Goal: Information Seeking & Learning: Learn about a topic

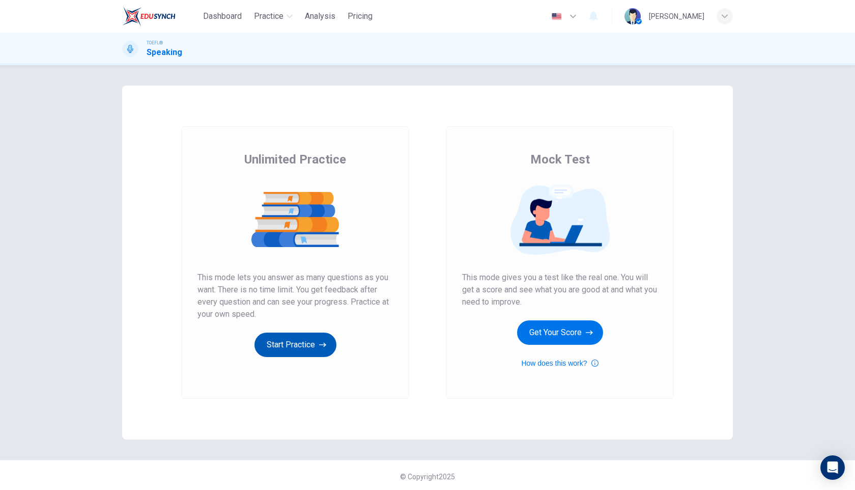
click at [289, 350] on button "Start Practice" at bounding box center [296, 345] width 82 height 24
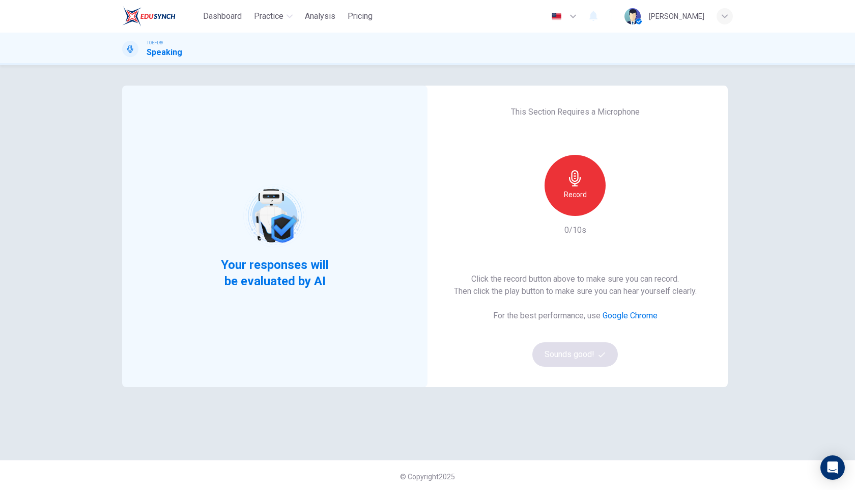
click at [575, 192] on h6 "Record" at bounding box center [575, 194] width 23 height 12
click at [575, 193] on h6 "Stop" at bounding box center [575, 194] width 15 height 12
click at [628, 208] on div "button" at bounding box center [622, 208] width 16 height 16
click at [574, 358] on button "Sounds good!" at bounding box center [576, 354] width 86 height 24
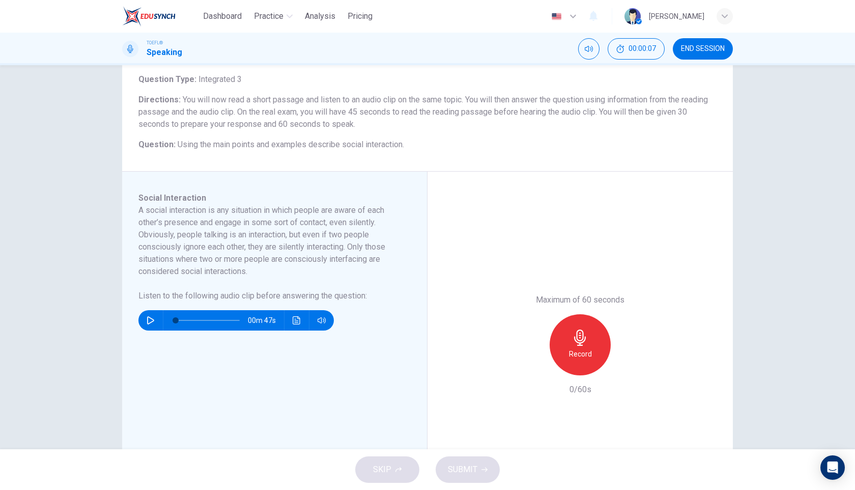
scroll to position [69, 0]
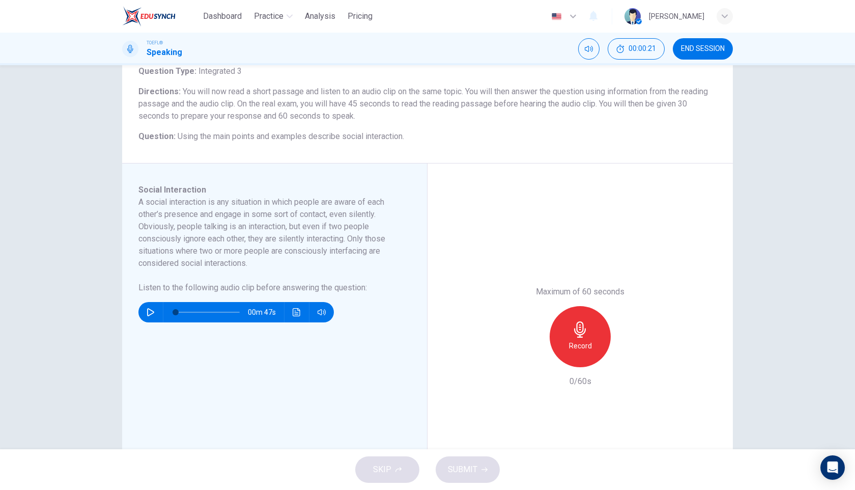
click at [148, 314] on icon "button" at bounding box center [151, 312] width 8 height 8
click at [260, 377] on div "Social Interaction A social interaction is any situation in which people are aw…" at bounding box center [279, 337] width 281 height 306
type input "0"
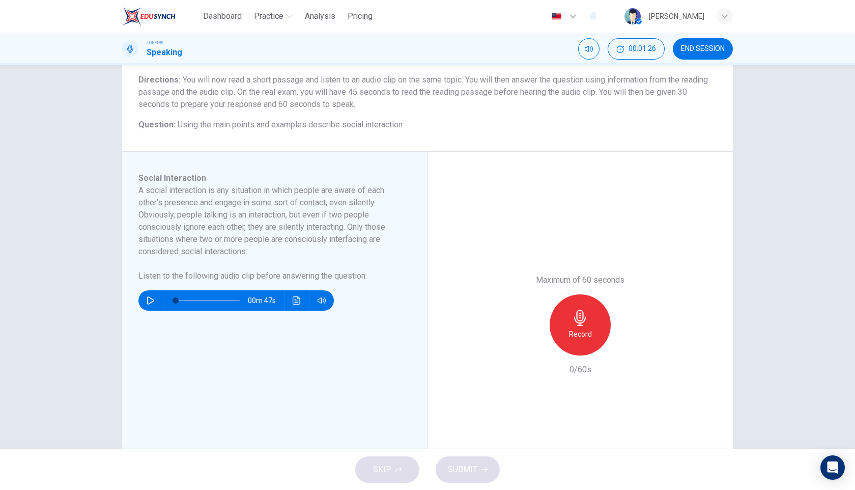
scroll to position [88, 0]
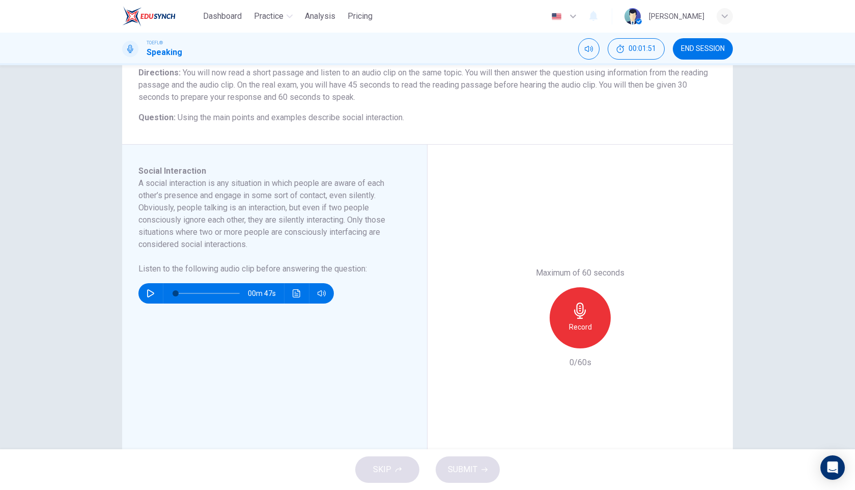
click at [590, 320] on div "Record" at bounding box center [580, 317] width 61 height 61
click at [592, 322] on div "Stop" at bounding box center [580, 317] width 61 height 61
click at [469, 471] on span "SUBMIT" at bounding box center [463, 469] width 30 height 14
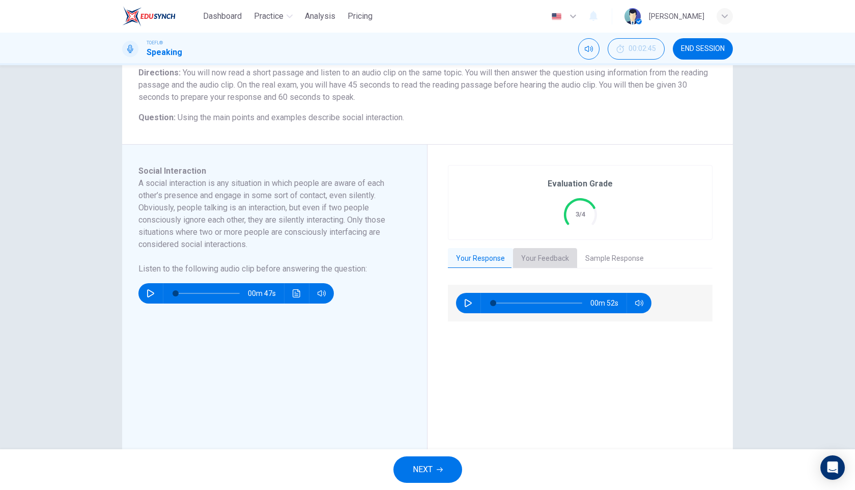
click at [542, 256] on button "Your Feedback" at bounding box center [545, 258] width 64 height 21
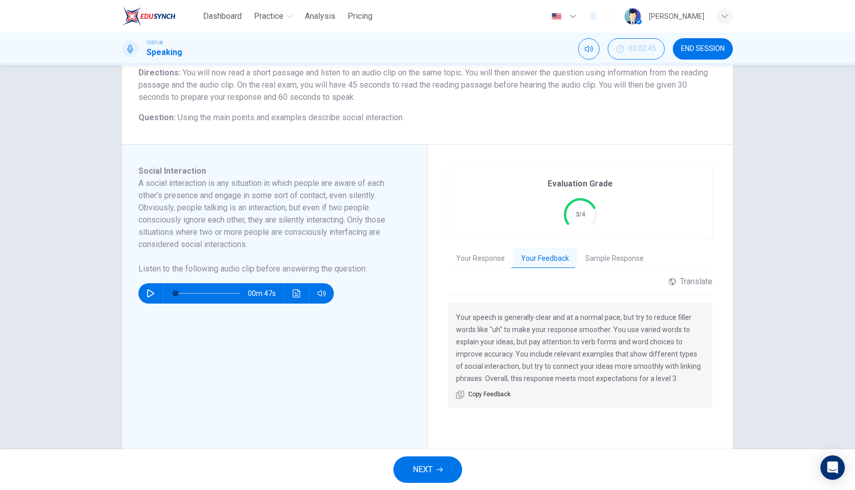
click at [437, 468] on icon "button" at bounding box center [440, 469] width 6 height 6
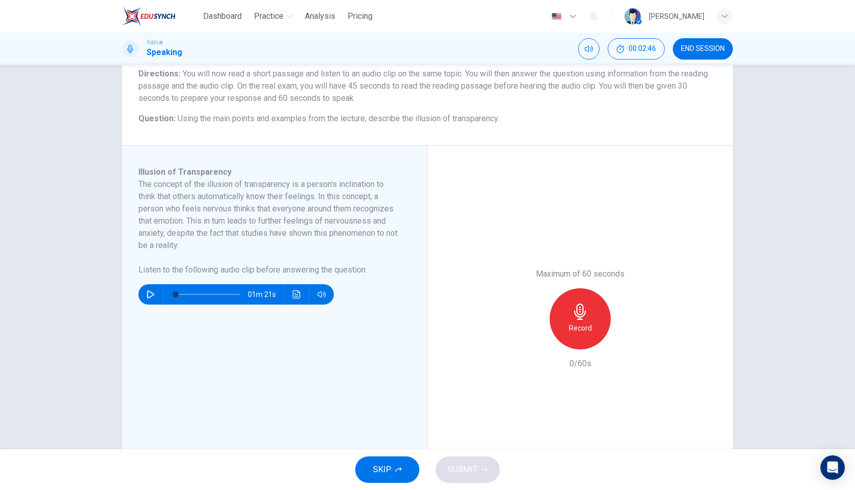
scroll to position [90, 0]
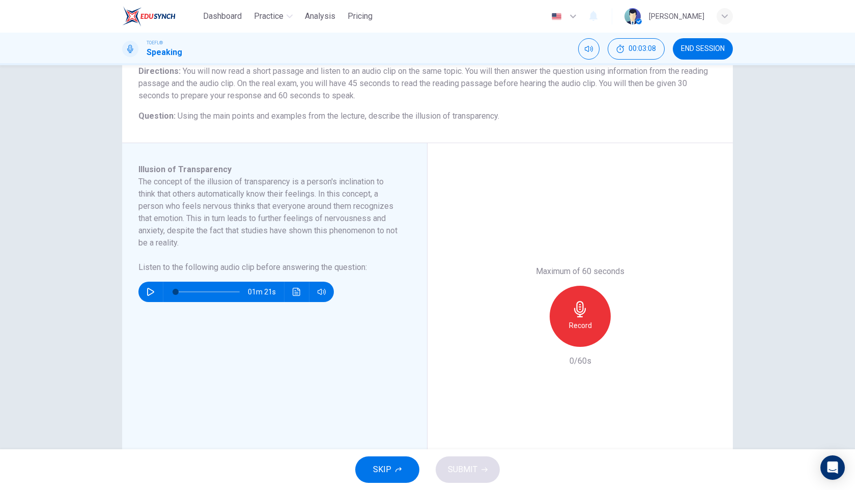
click at [147, 294] on icon "button" at bounding box center [150, 292] width 7 height 8
type input "0"
click at [578, 321] on h6 "Record" at bounding box center [580, 325] width 23 height 12
click at [563, 315] on div "Stop" at bounding box center [580, 316] width 61 height 61
click at [535, 341] on icon "button" at bounding box center [534, 339] width 6 height 6
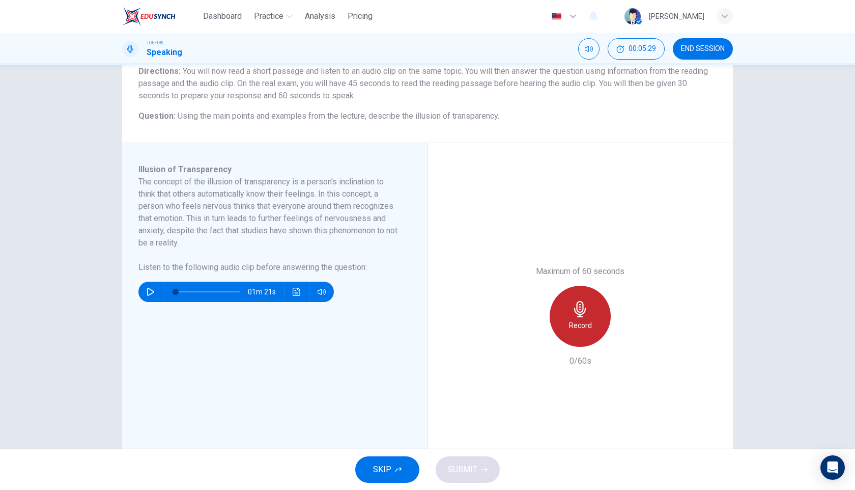
click at [584, 310] on icon "button" at bounding box center [580, 309] width 16 height 16
click at [565, 312] on div "Stop" at bounding box center [580, 316] width 61 height 61
click at [534, 342] on icon "button" at bounding box center [533, 338] width 9 height 9
click at [587, 316] on icon "button" at bounding box center [580, 309] width 16 height 16
click at [575, 318] on div "Stop" at bounding box center [580, 316] width 61 height 61
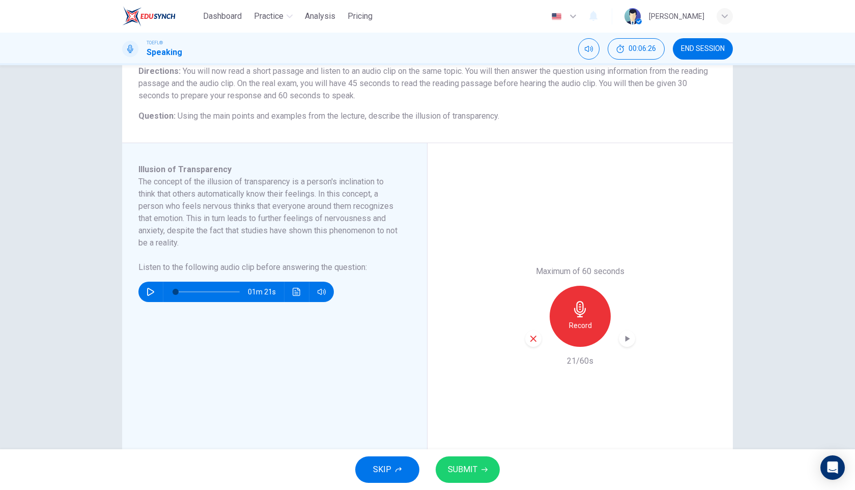
click at [588, 311] on icon "button" at bounding box center [580, 309] width 16 height 16
click at [454, 475] on span "SUBMIT" at bounding box center [463, 469] width 30 height 14
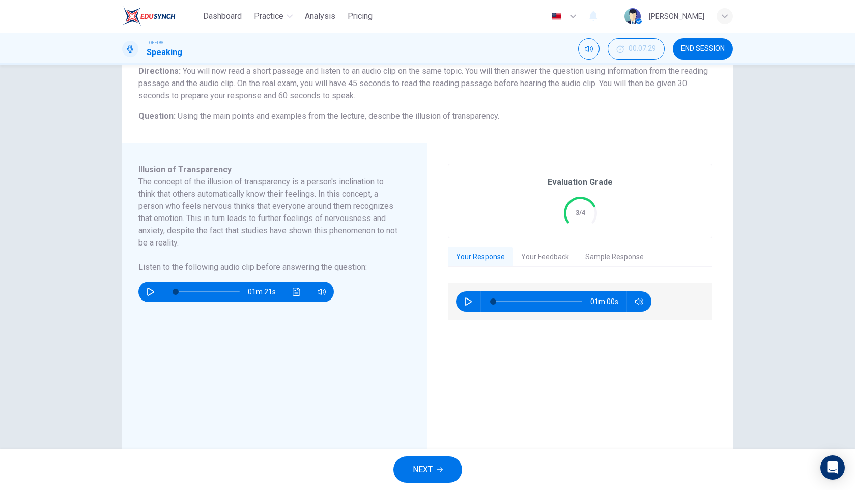
click at [543, 256] on button "Your Feedback" at bounding box center [545, 256] width 64 height 21
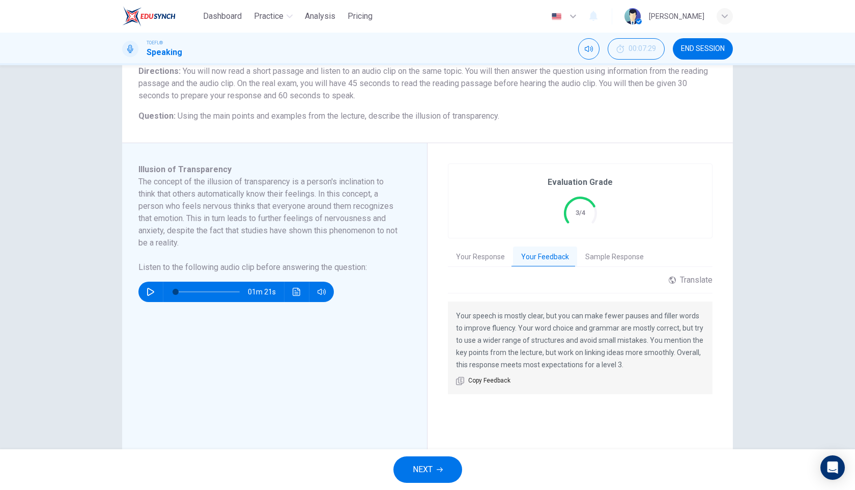
click at [415, 477] on button "NEXT" at bounding box center [428, 469] width 69 height 26
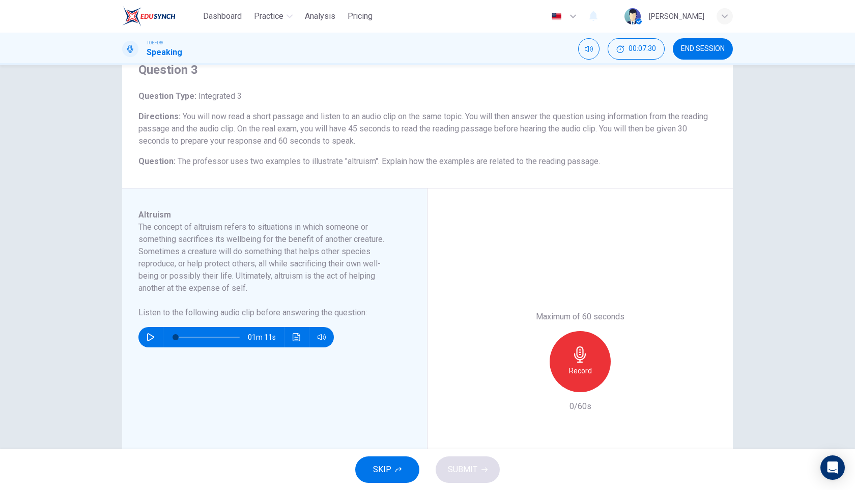
scroll to position [70, 0]
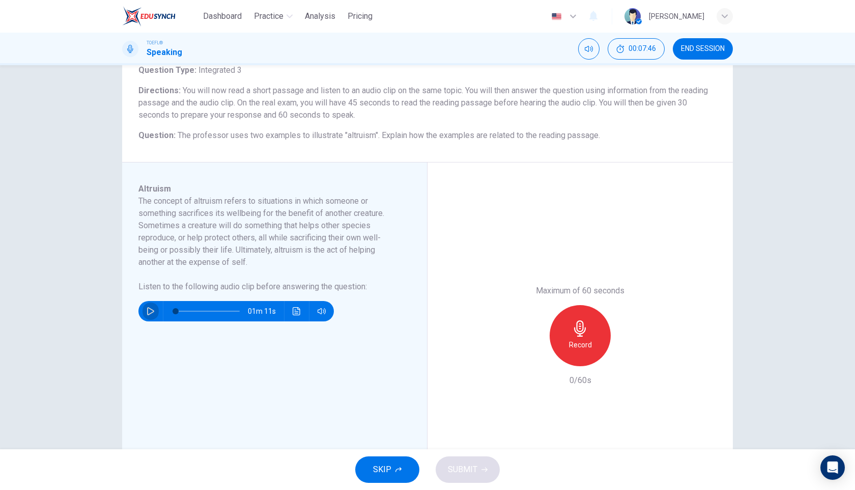
click at [146, 308] on button "button" at bounding box center [151, 311] width 16 height 20
type input "0"
click at [575, 338] on div "Record" at bounding box center [580, 335] width 61 height 61
click at [577, 335] on icon "button" at bounding box center [580, 328] width 16 height 16
click at [532, 361] on icon "button" at bounding box center [533, 357] width 9 height 9
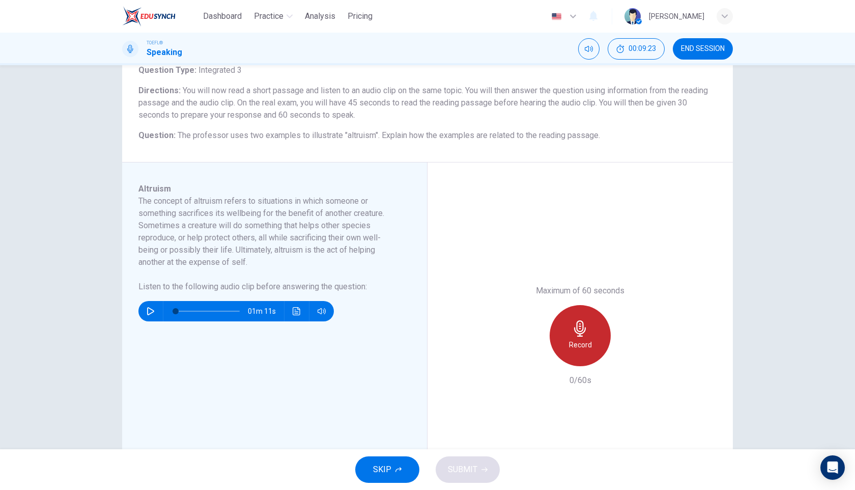
click at [587, 336] on icon "button" at bounding box center [580, 328] width 16 height 16
click at [601, 321] on div "Stop" at bounding box center [580, 335] width 61 height 61
click at [533, 357] on icon "button" at bounding box center [534, 358] width 6 height 6
click at [587, 337] on div "Record" at bounding box center [580, 335] width 61 height 61
click at [592, 333] on div "Stop" at bounding box center [580, 335] width 61 height 61
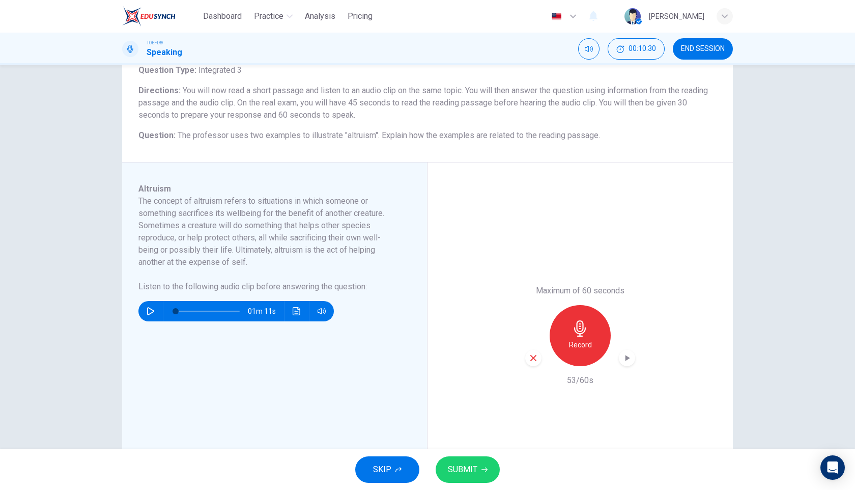
click at [465, 475] on span "SUBMIT" at bounding box center [463, 469] width 30 height 14
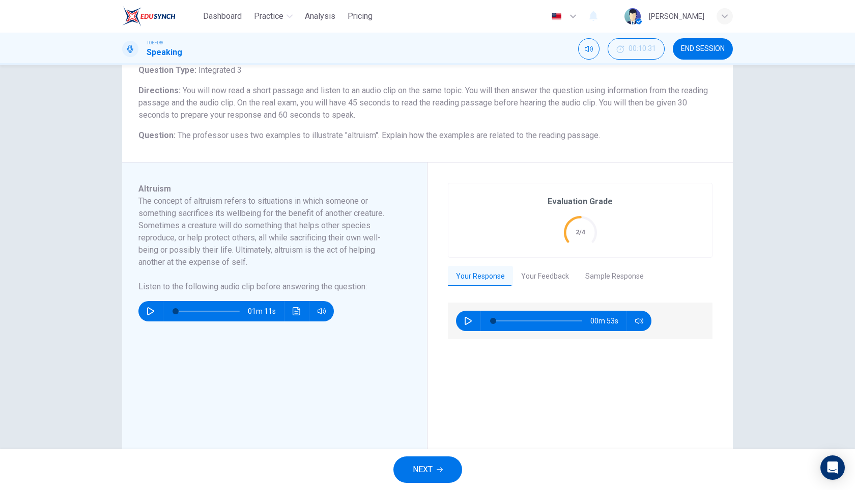
click at [562, 275] on button "Your Feedback" at bounding box center [545, 276] width 64 height 21
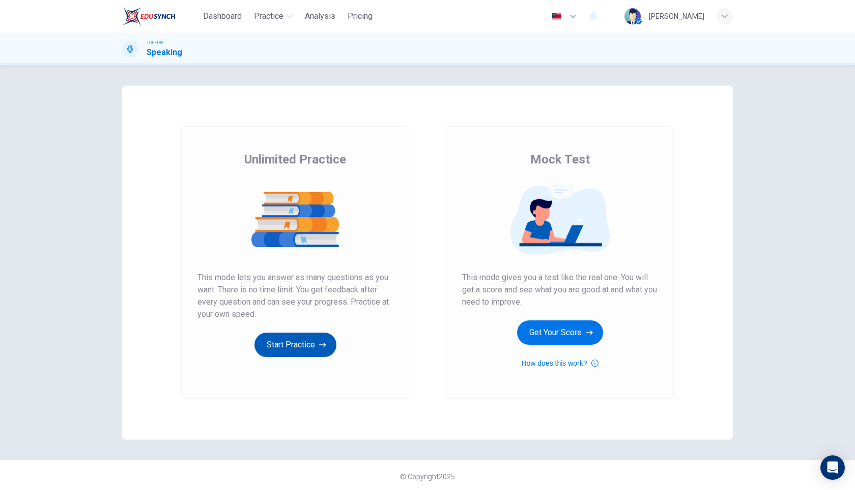
click at [287, 350] on button "Start Practice" at bounding box center [296, 345] width 82 height 24
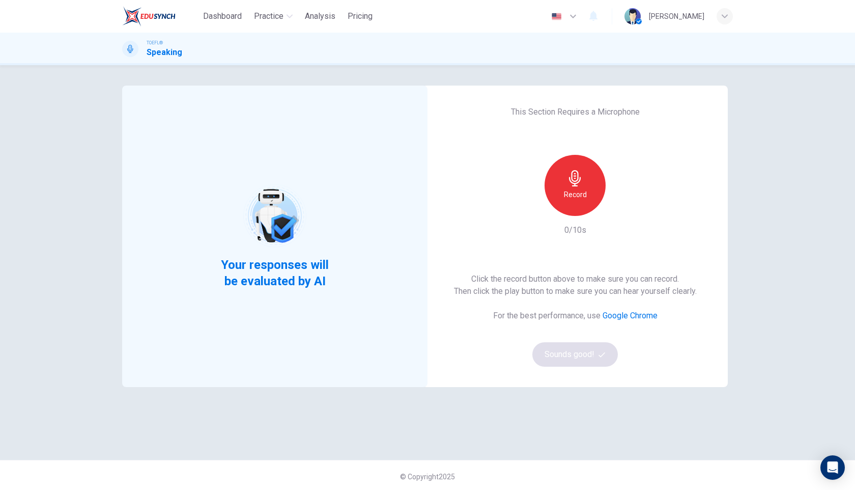
click at [562, 190] on div "Record" at bounding box center [575, 185] width 61 height 61
click at [590, 188] on div "Stop" at bounding box center [575, 185] width 61 height 61
click at [619, 209] on icon "button" at bounding box center [622, 208] width 10 height 10
click at [564, 354] on button "Sounds good!" at bounding box center [576, 354] width 86 height 24
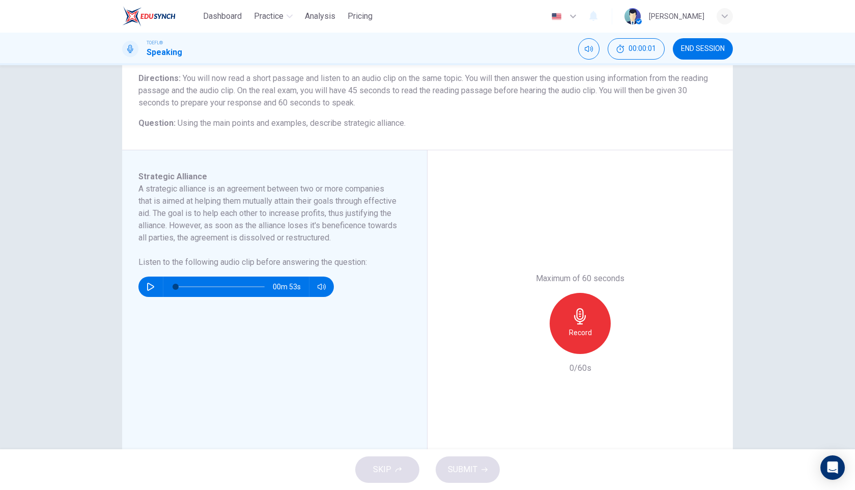
scroll to position [90, 0]
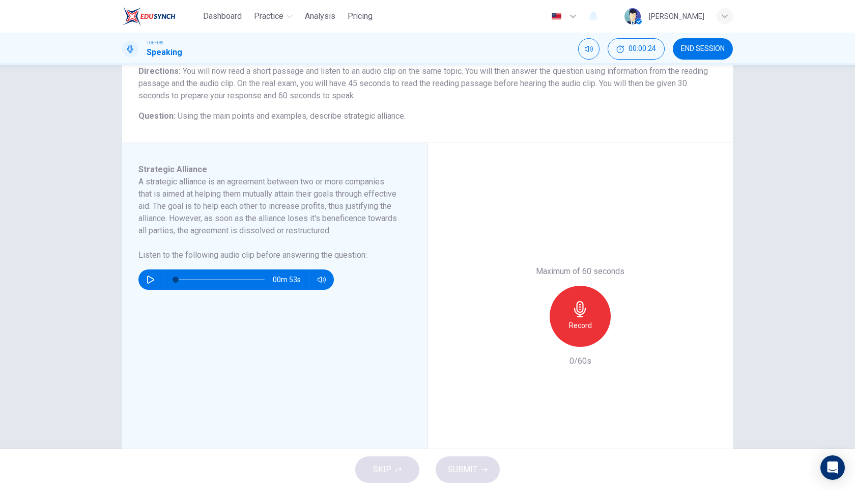
click at [151, 290] on button "button" at bounding box center [151, 279] width 16 height 20
type input "0"
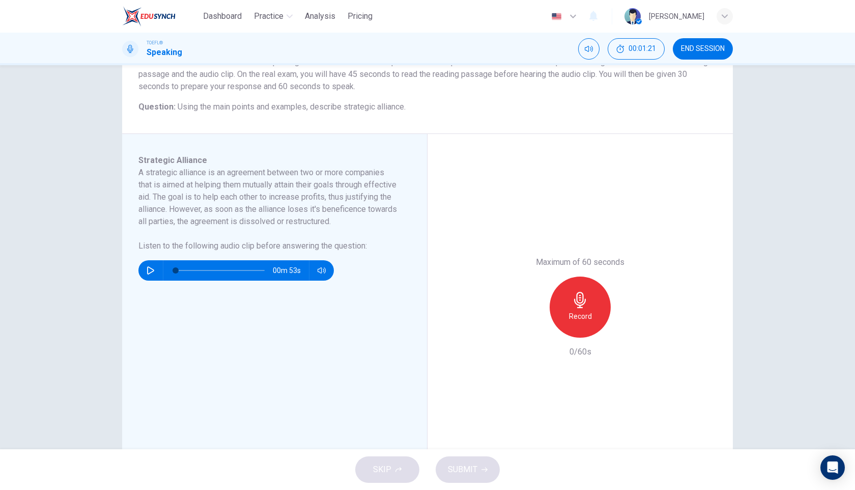
scroll to position [102, 0]
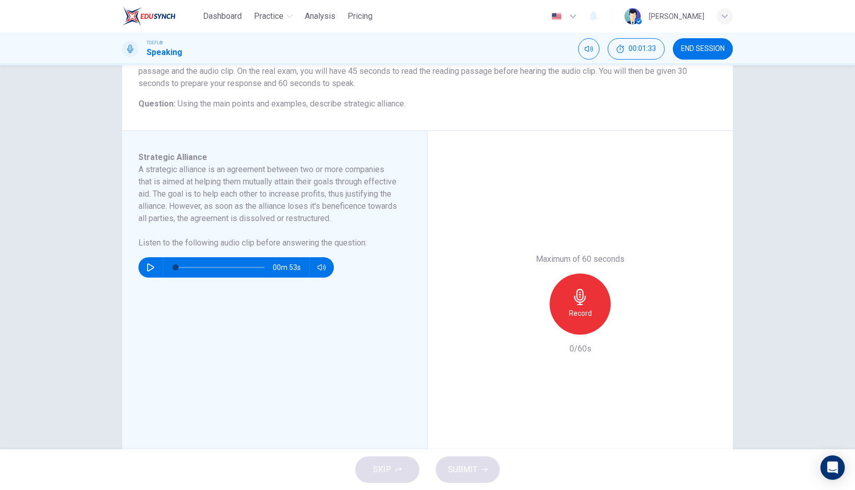
click at [578, 296] on icon "button" at bounding box center [580, 297] width 16 height 16
click at [586, 298] on icon "button" at bounding box center [580, 297] width 16 height 16
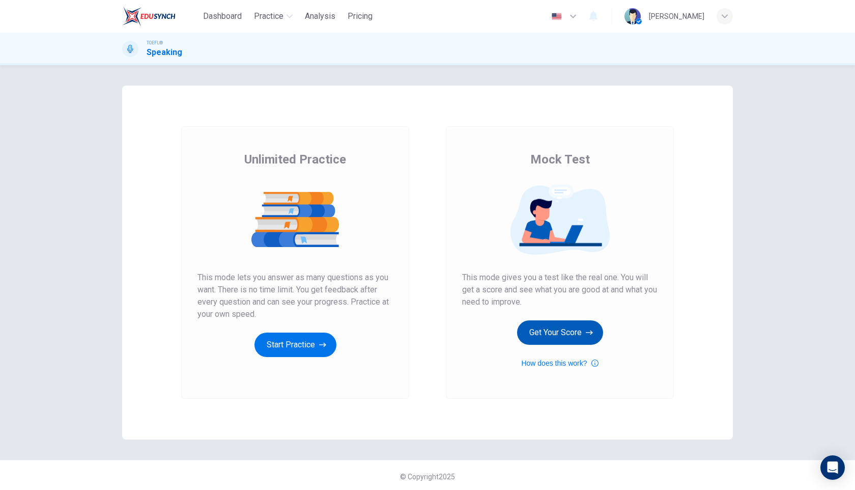
click at [546, 330] on button "Get Your Score" at bounding box center [560, 332] width 86 height 24
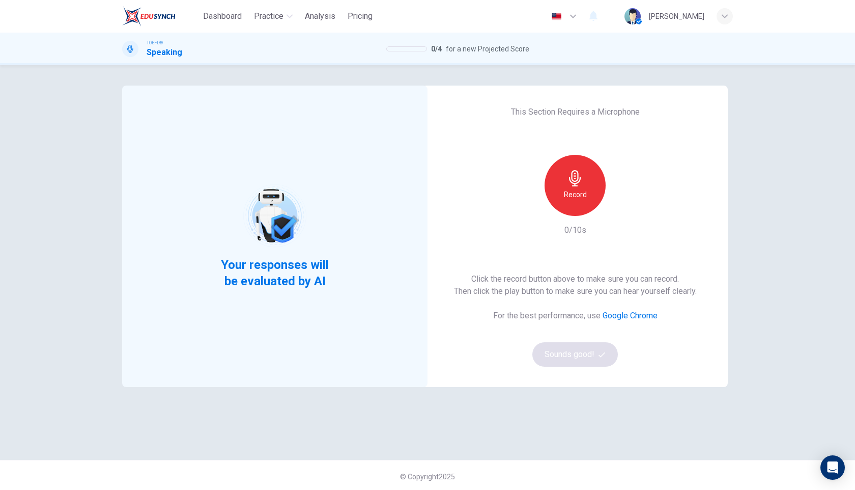
click at [580, 194] on h6 "Record" at bounding box center [575, 194] width 23 height 12
click at [580, 194] on h6 "Stop" at bounding box center [575, 194] width 15 height 12
click at [577, 353] on button "Sounds good!" at bounding box center [576, 354] width 86 height 24
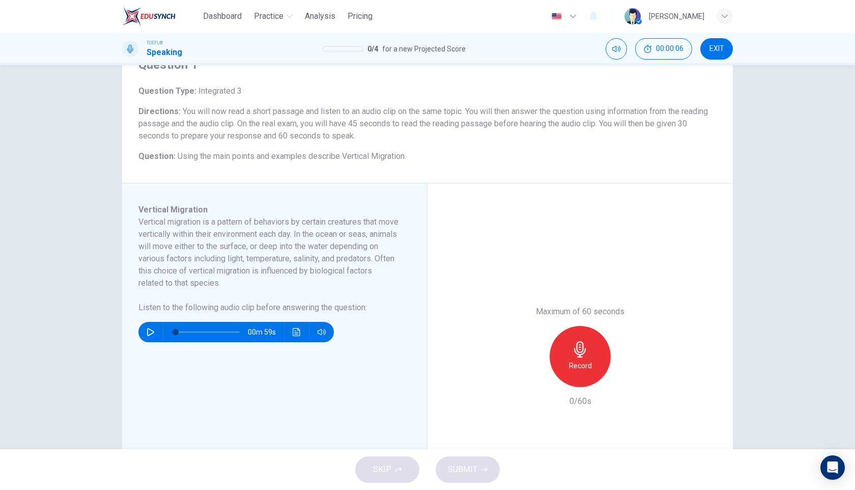
scroll to position [56, 0]
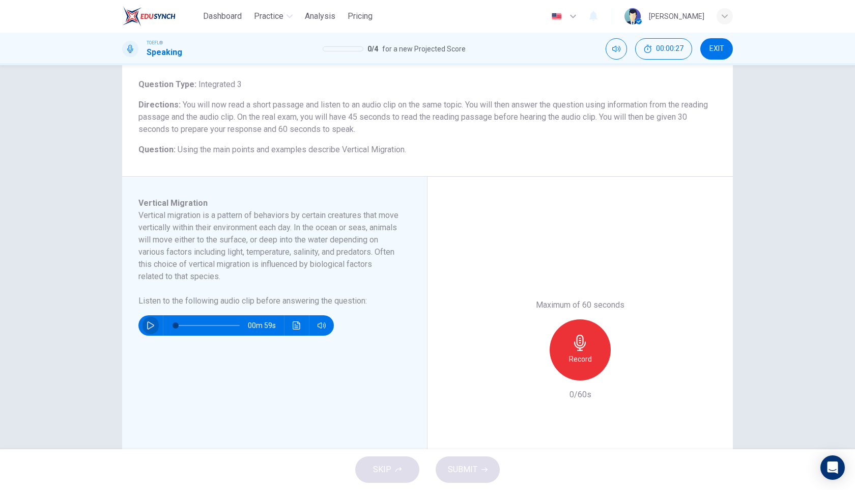
click at [147, 322] on icon "button" at bounding box center [151, 325] width 8 height 8
type input "0"
click at [574, 344] on icon "button" at bounding box center [580, 343] width 12 height 16
click at [595, 344] on div "Stop" at bounding box center [580, 349] width 61 height 61
click at [482, 475] on button "SUBMIT" at bounding box center [468, 469] width 64 height 26
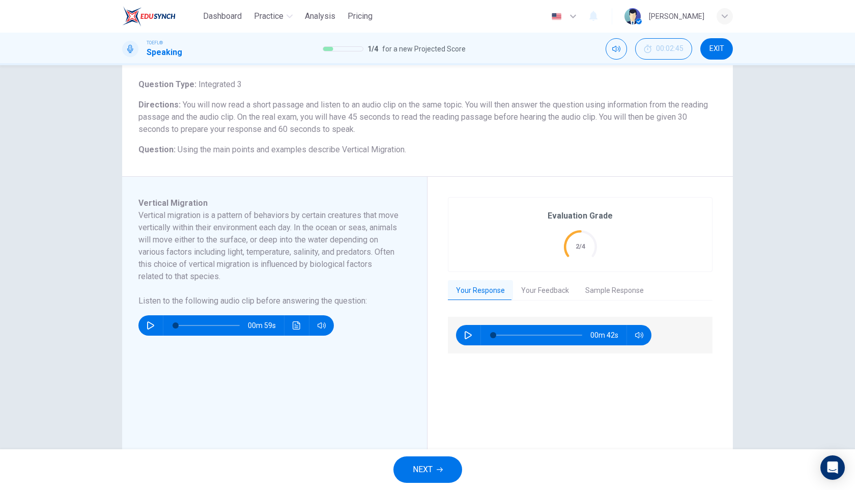
click at [547, 289] on button "Your Feedback" at bounding box center [545, 290] width 64 height 21
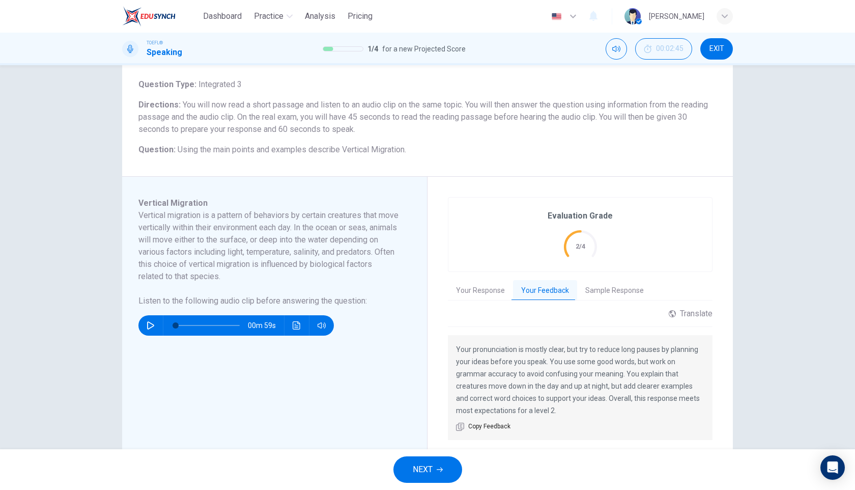
click at [434, 472] on button "NEXT" at bounding box center [428, 469] width 69 height 26
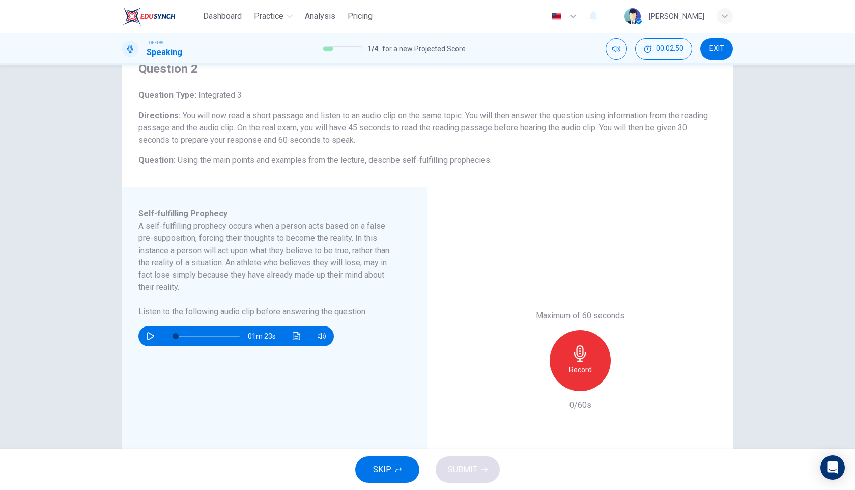
scroll to position [64, 0]
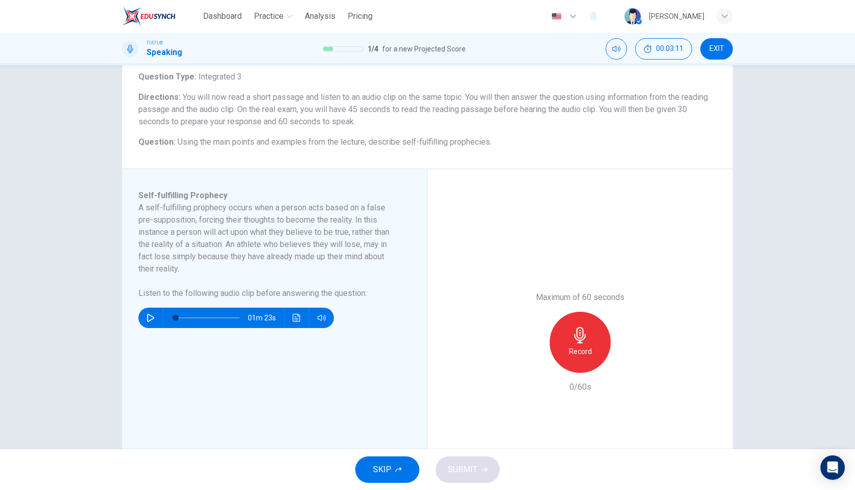
click at [142, 318] on div "01m 23s" at bounding box center [237, 318] width 196 height 20
click at [151, 320] on icon "button" at bounding box center [151, 318] width 8 height 8
type input "0"
click at [583, 342] on icon "button" at bounding box center [580, 335] width 12 height 16
click at [587, 340] on icon "button" at bounding box center [580, 335] width 16 height 16
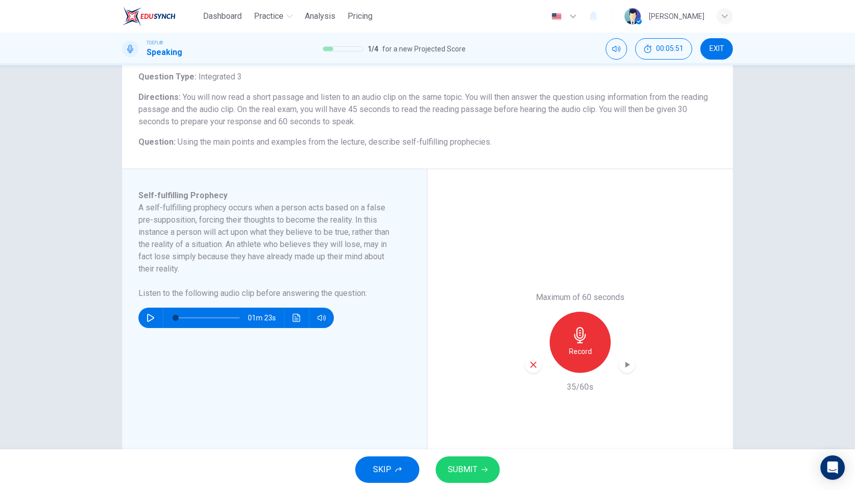
click at [582, 330] on icon "button" at bounding box center [580, 335] width 16 height 16
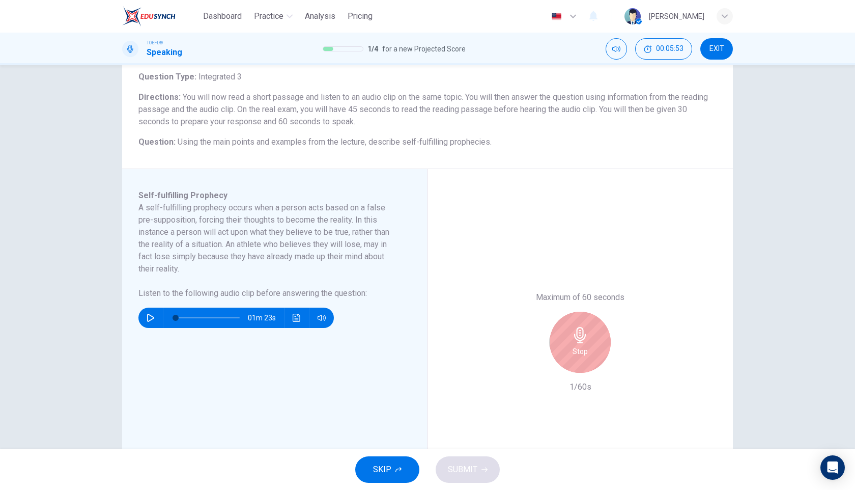
click at [565, 347] on div "Stop" at bounding box center [580, 342] width 61 height 61
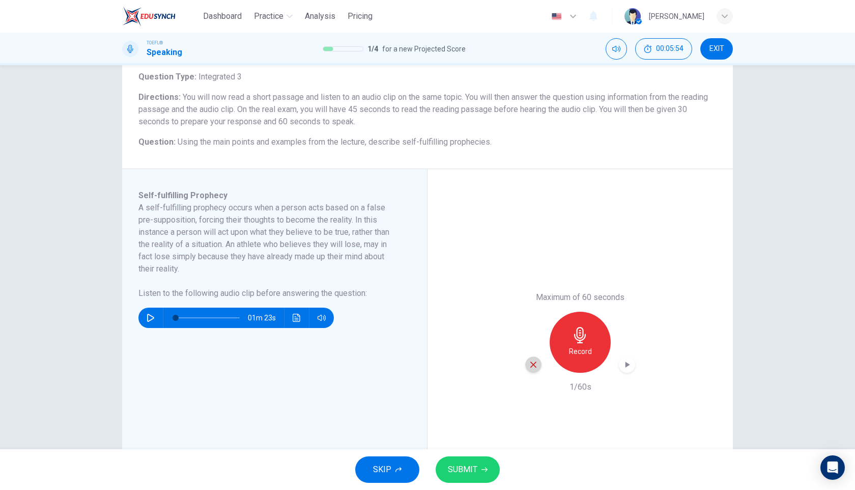
click at [534, 369] on icon "button" at bounding box center [533, 364] width 9 height 9
click at [584, 338] on icon "button" at bounding box center [580, 335] width 16 height 16
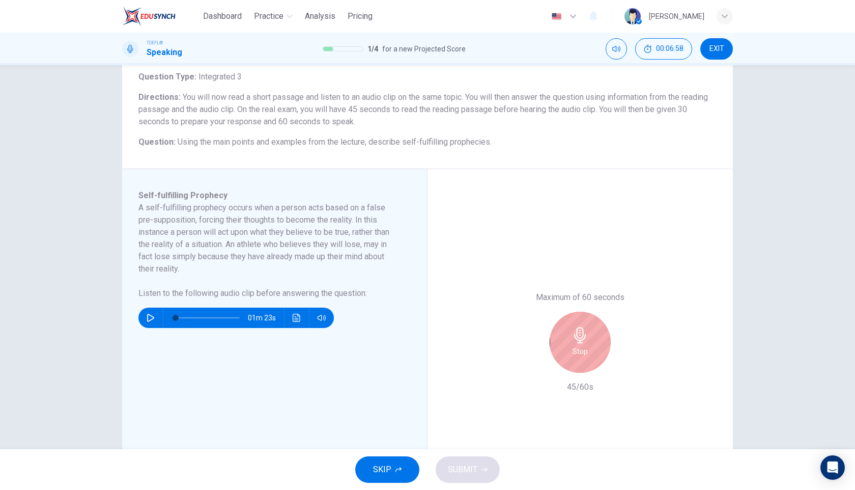
click at [583, 353] on h6 "Stop" at bounding box center [580, 351] width 15 height 12
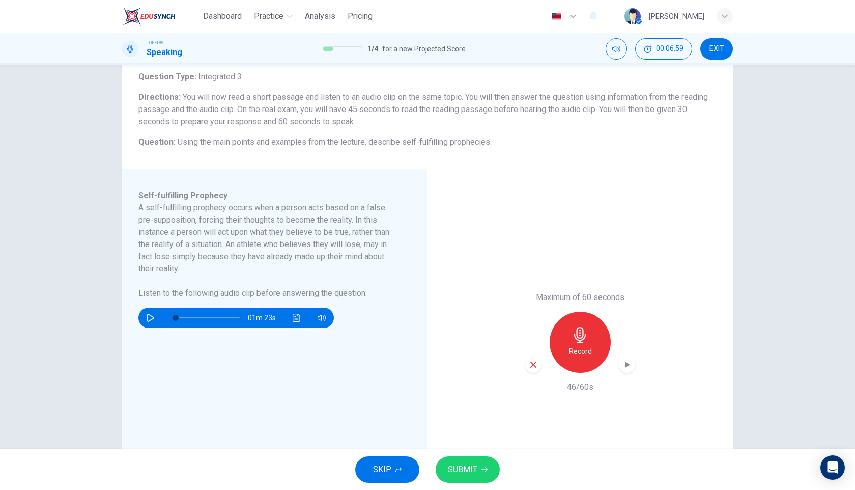
click at [467, 464] on span "SUBMIT" at bounding box center [463, 469] width 30 height 14
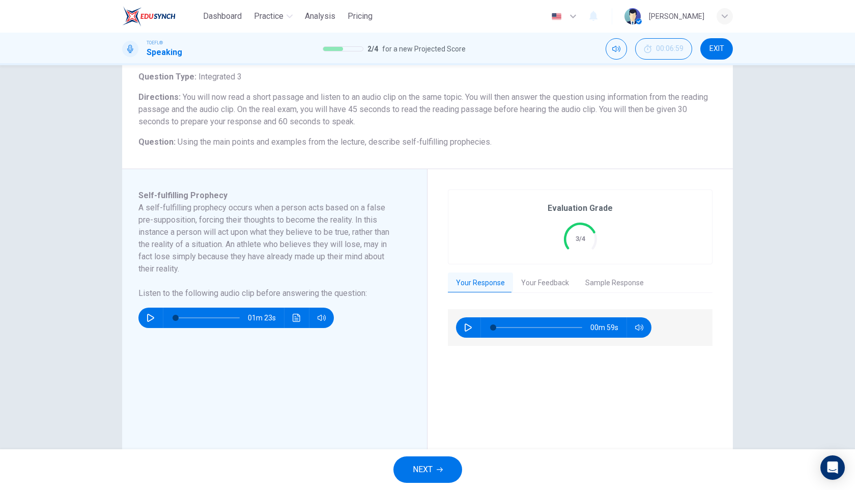
click at [556, 280] on button "Your Feedback" at bounding box center [545, 282] width 64 height 21
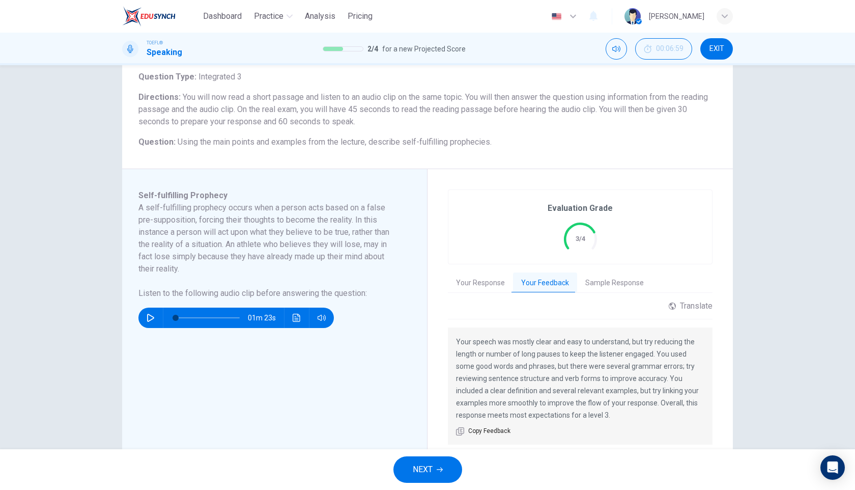
click at [433, 468] on button "NEXT" at bounding box center [428, 469] width 69 height 26
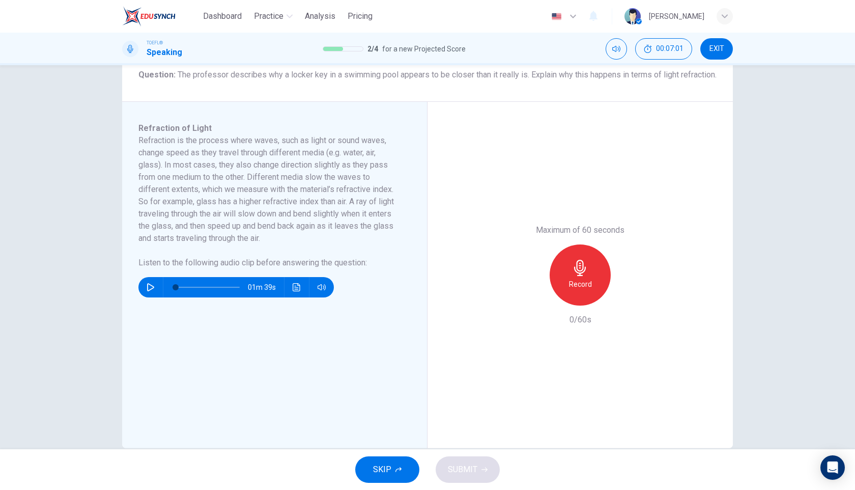
scroll to position [0, 0]
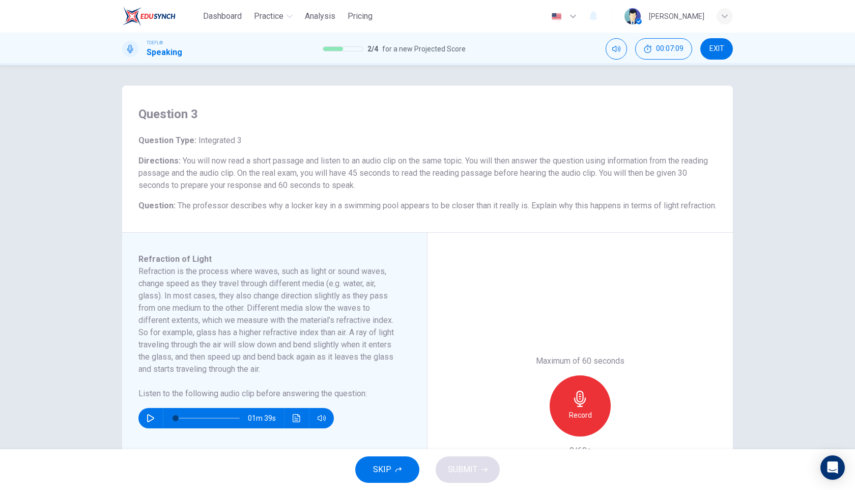
click at [721, 48] on span "EXIT" at bounding box center [717, 49] width 15 height 8
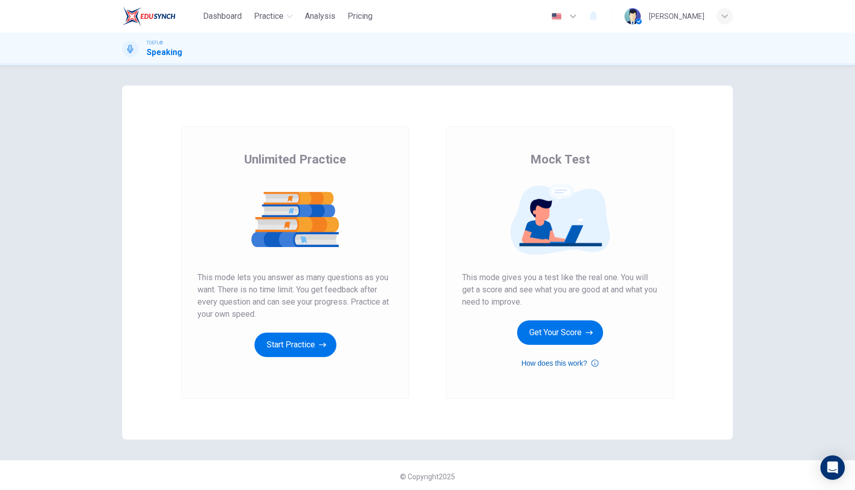
click at [556, 360] on button "How does this work?" at bounding box center [559, 363] width 77 height 12
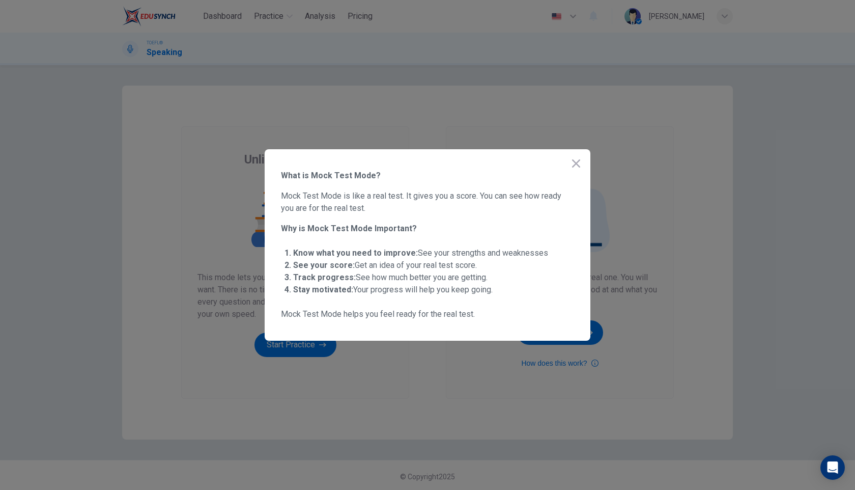
click at [577, 158] on icon "button" at bounding box center [576, 163] width 12 height 12
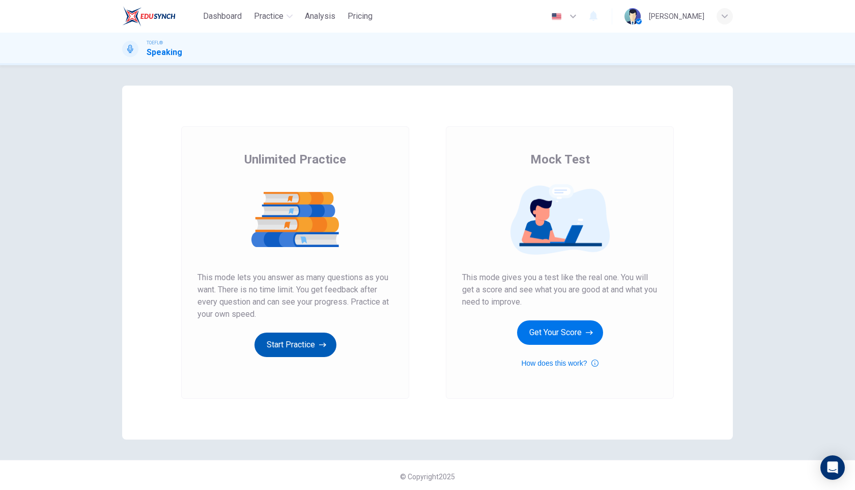
click at [292, 343] on button "Start Practice" at bounding box center [296, 345] width 82 height 24
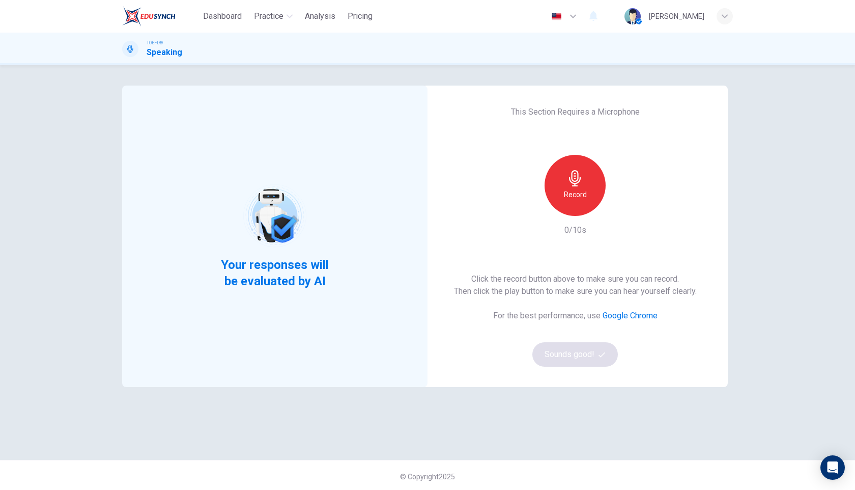
click at [584, 179] on div "Record" at bounding box center [575, 185] width 61 height 61
drag, startPoint x: 588, startPoint y: 187, endPoint x: 588, endPoint y: 210, distance: 22.9
click at [588, 187] on div "Stop" at bounding box center [575, 185] width 61 height 61
click at [570, 352] on button "Sounds good!" at bounding box center [576, 354] width 86 height 24
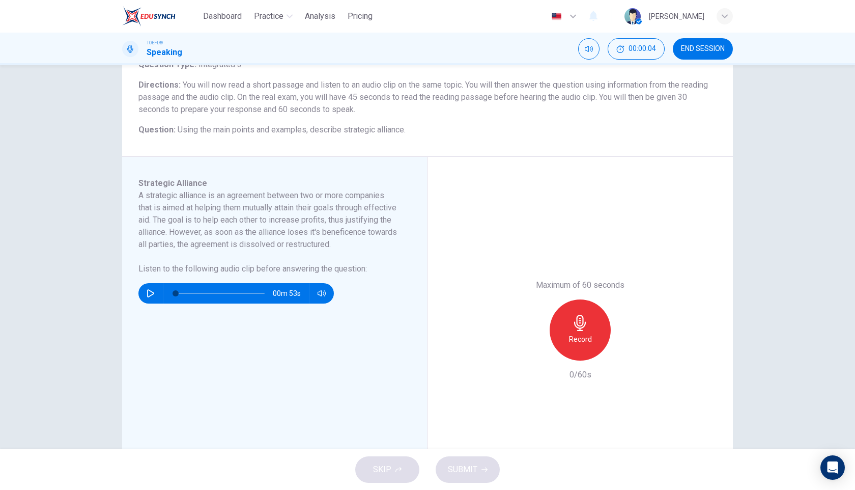
scroll to position [72, 0]
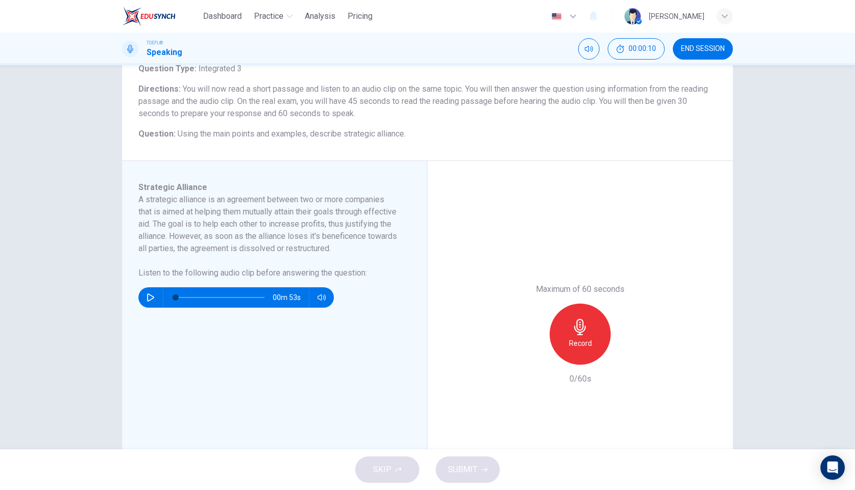
click at [577, 338] on h6 "Record" at bounding box center [580, 343] width 23 height 12
click at [579, 330] on icon "button" at bounding box center [580, 327] width 12 height 16
click at [388, 473] on div "SKIP SUBMIT" at bounding box center [427, 469] width 855 height 41
click at [164, 308] on div at bounding box center [217, 297] width 109 height 20
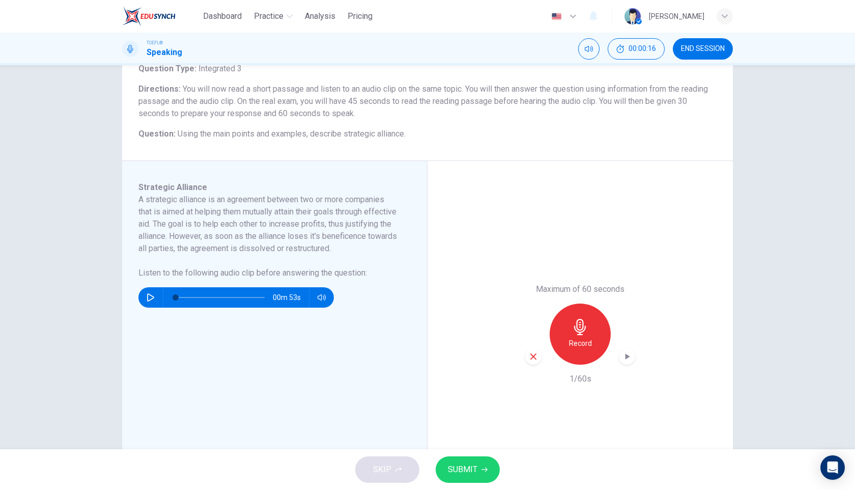
click at [153, 301] on icon "button" at bounding box center [150, 297] width 7 height 8
click at [153, 301] on icon "button" at bounding box center [151, 297] width 8 height 8
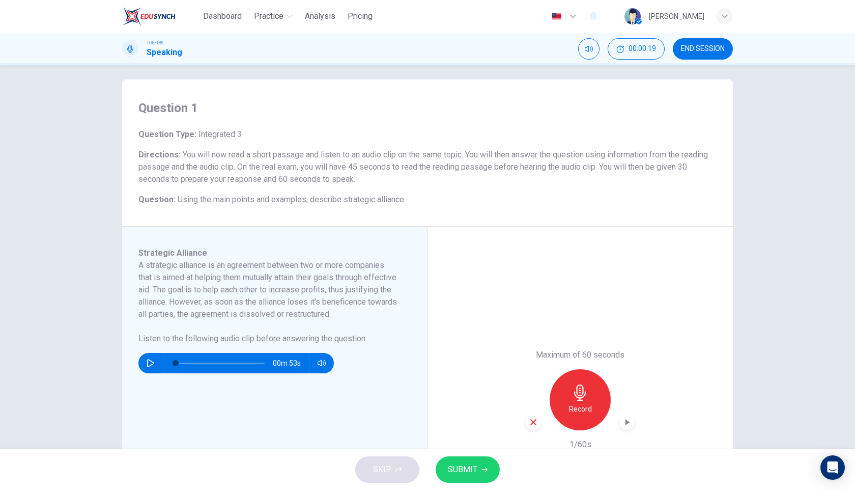
scroll to position [141, 0]
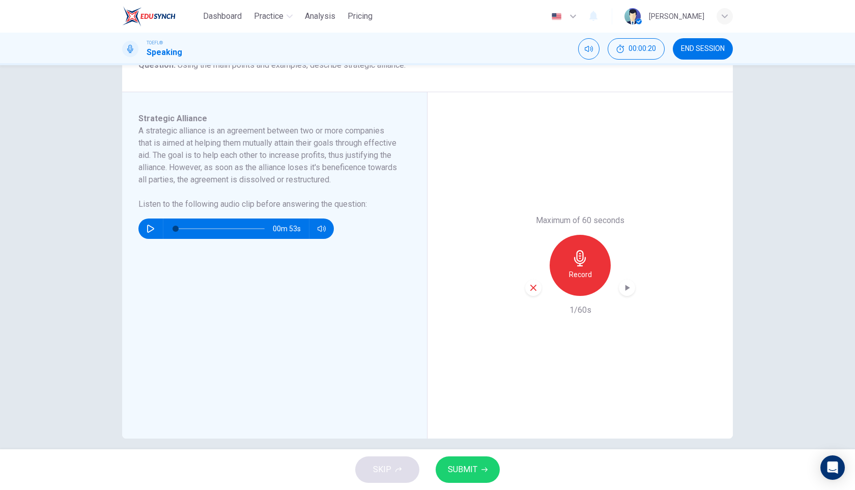
click at [465, 473] on span "SUBMIT" at bounding box center [463, 469] width 30 height 14
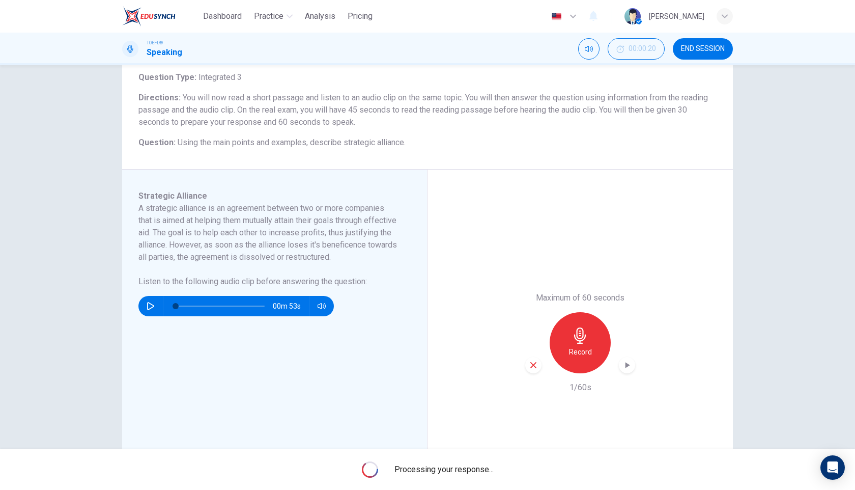
scroll to position [33, 0]
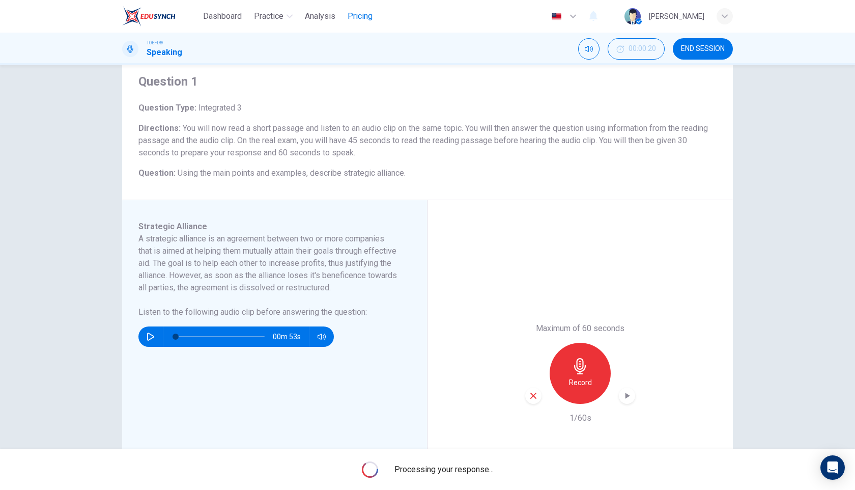
type input "0"
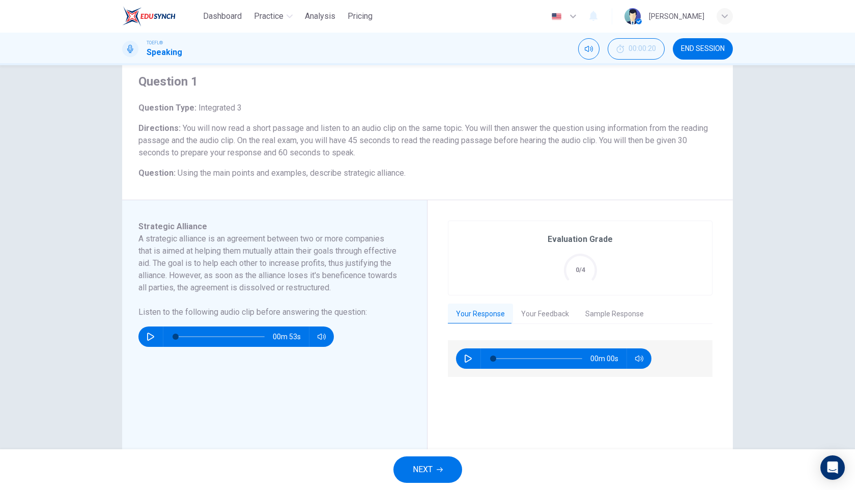
click at [430, 476] on span "NEXT" at bounding box center [423, 469] width 20 height 14
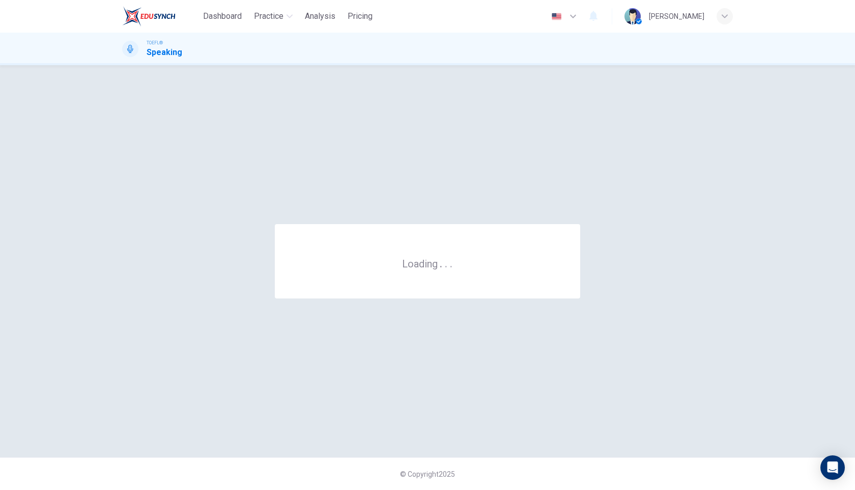
scroll to position [0, 0]
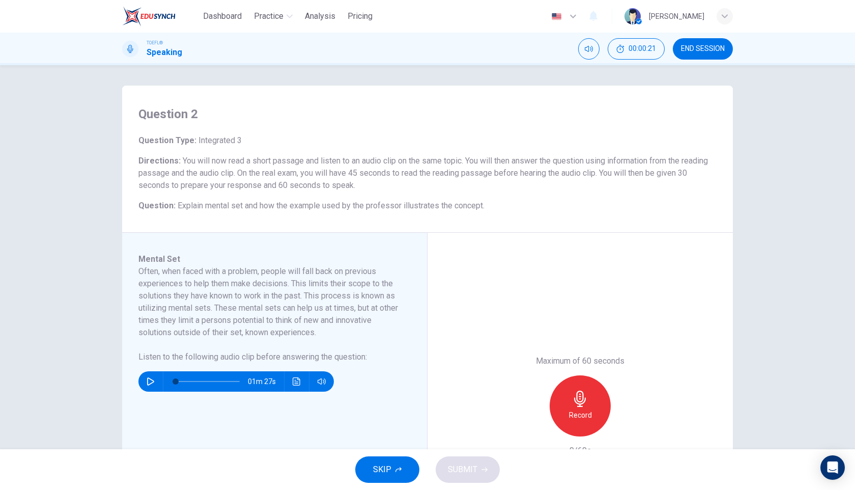
click at [148, 19] on img at bounding box center [148, 16] width 53 height 20
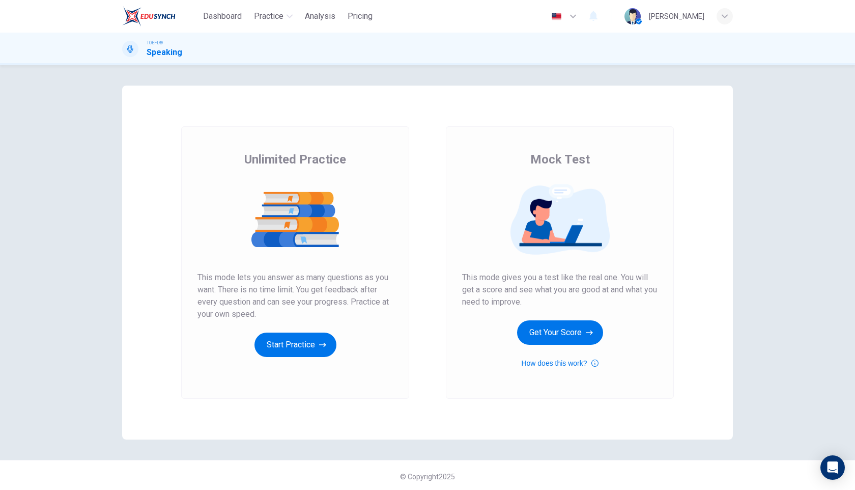
click at [308, 358] on div "Unlimited Practice This mode lets you answer as many questions as you want. The…" at bounding box center [295, 262] width 228 height 272
click at [308, 342] on button "Start Practice" at bounding box center [296, 345] width 82 height 24
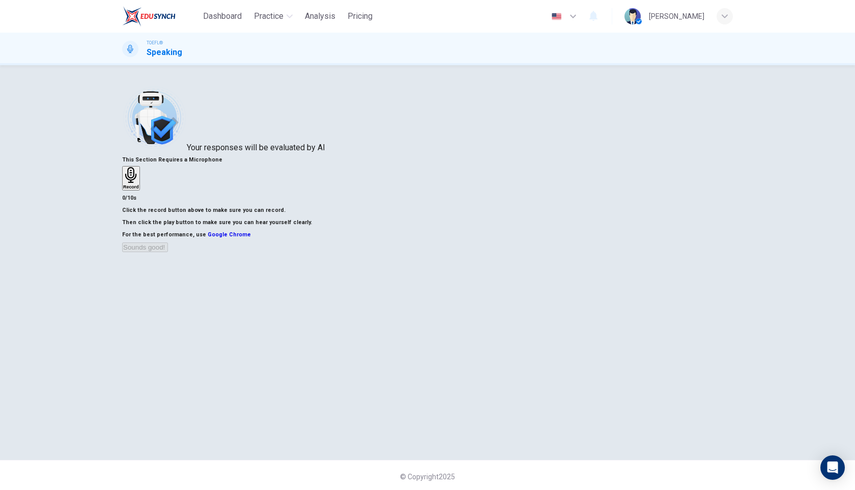
click at [139, 189] on h6 "Record" at bounding box center [131, 186] width 16 height 5
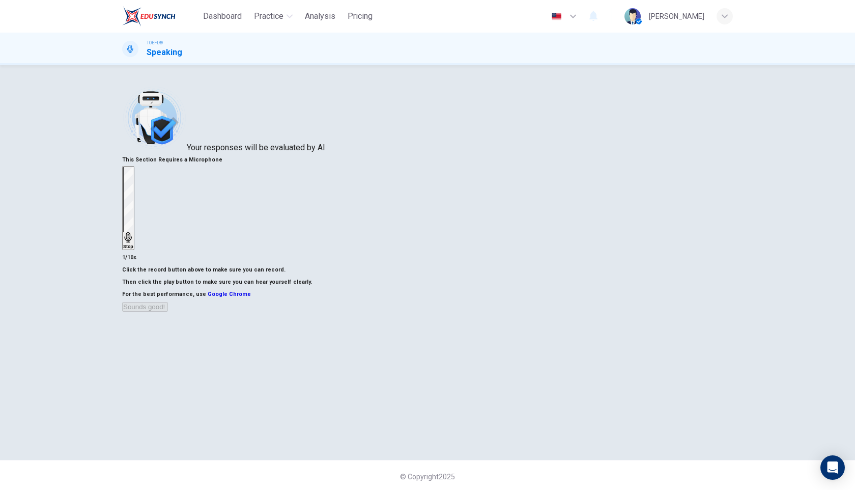
click at [133, 244] on h6 "Stop" at bounding box center [128, 246] width 10 height 5
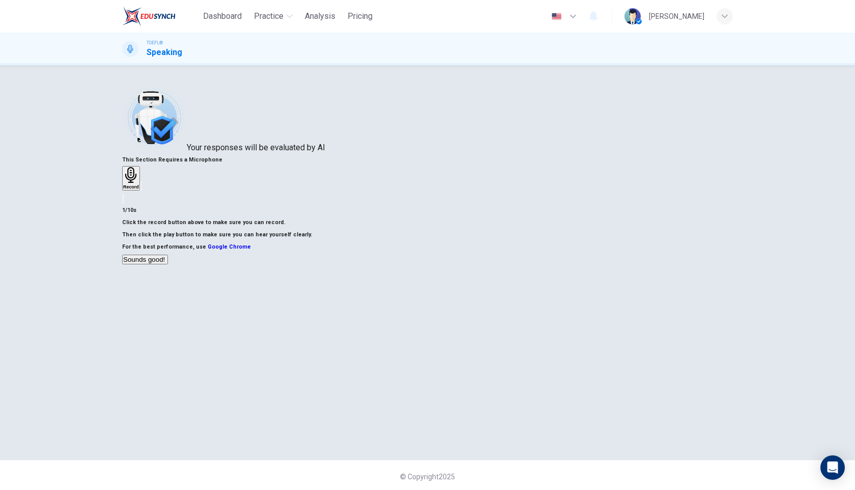
click at [168, 264] on button "Sounds good!" at bounding box center [145, 260] width 46 height 10
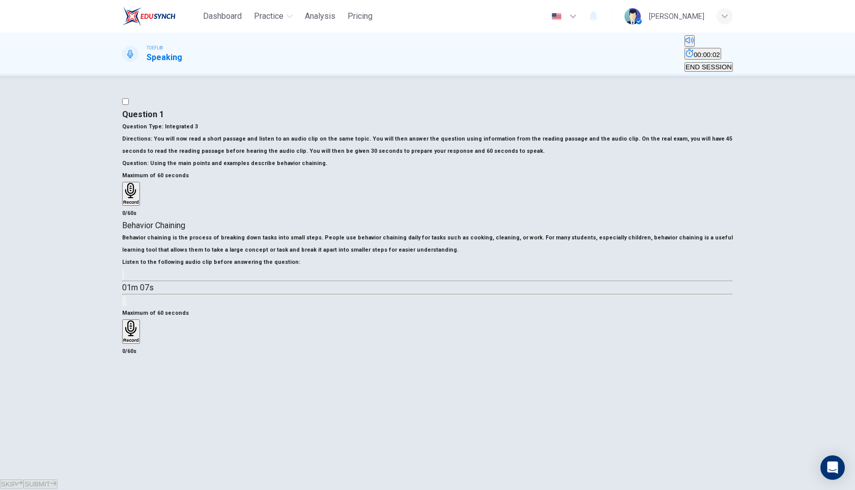
scroll to position [69, 0]
click at [124, 280] on button "button" at bounding box center [123, 275] width 2 height 10
type input "0"
drag, startPoint x: 578, startPoint y: 302, endPoint x: 606, endPoint y: 252, distance: 57.9
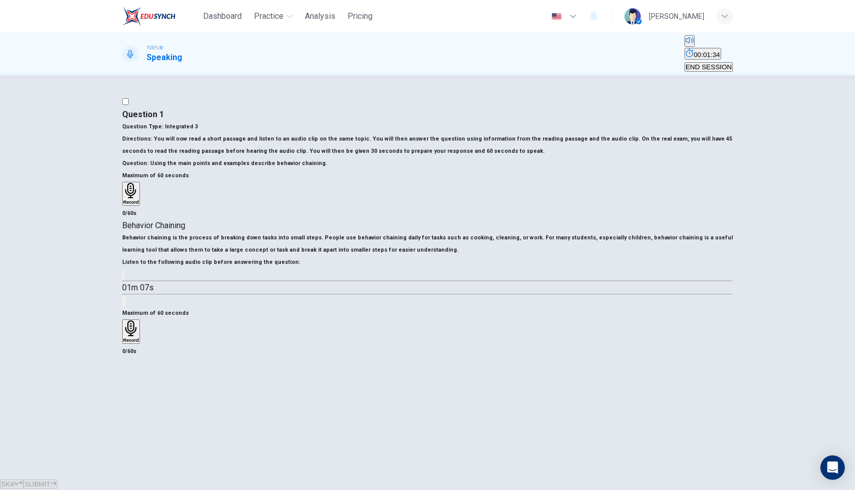
click at [139, 320] on icon "button" at bounding box center [131, 328] width 16 height 16
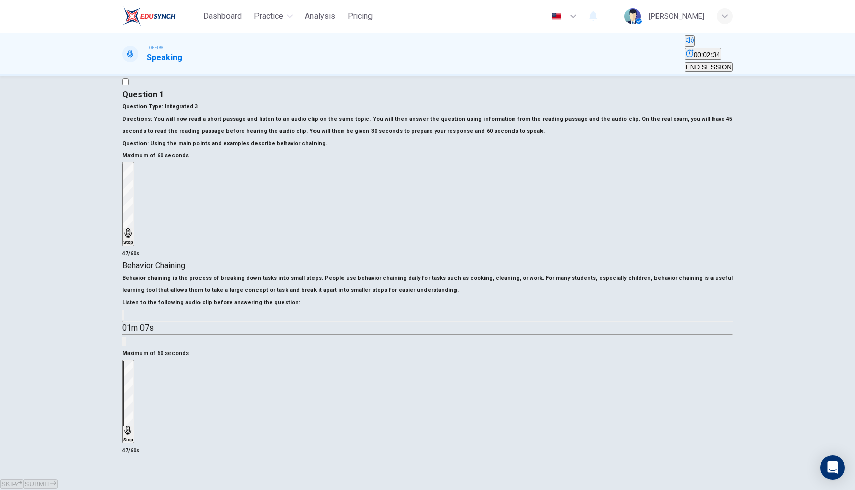
click at [133, 426] on icon "button" at bounding box center [128, 431] width 10 height 10
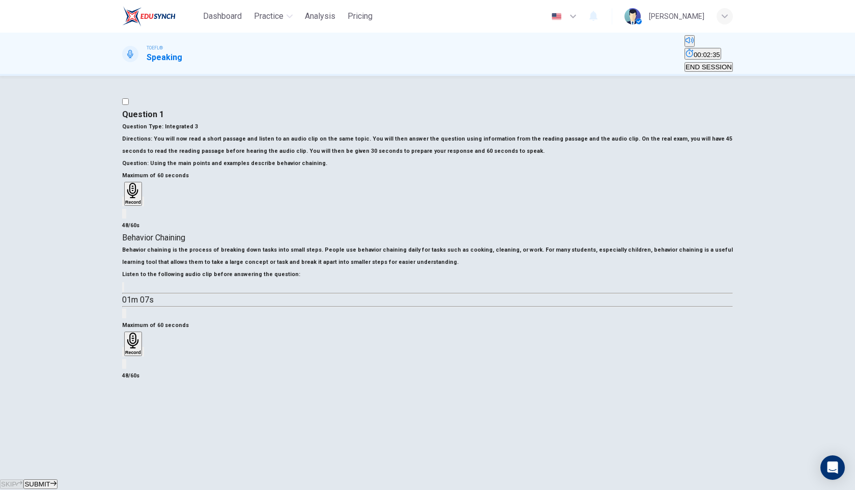
click at [57, 479] on button "SUBMIT" at bounding box center [40, 484] width 34 height 10
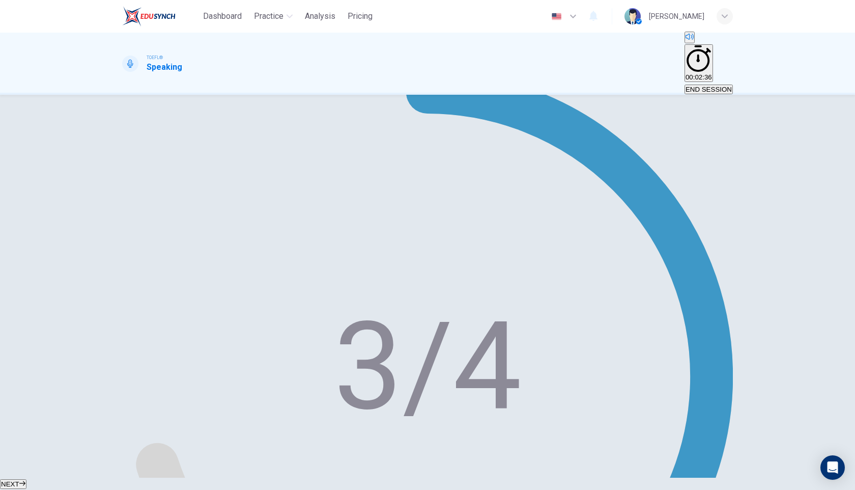
scroll to position [150, 0]
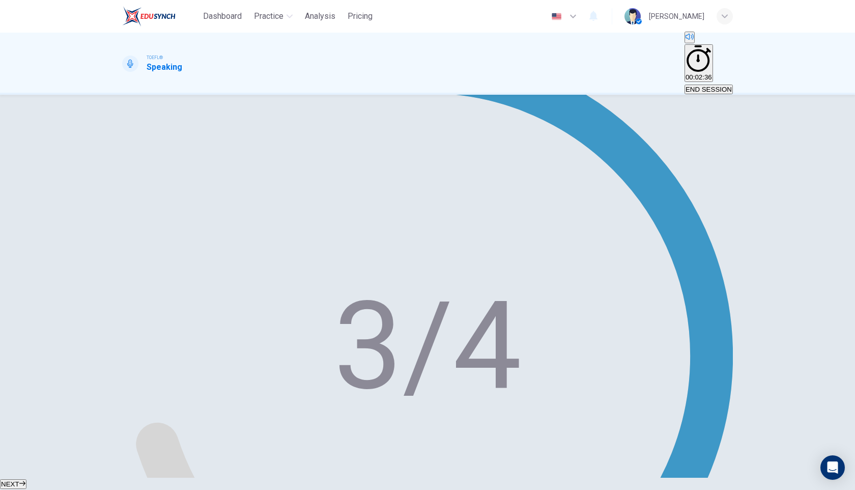
type input "13"
type input "0.6"
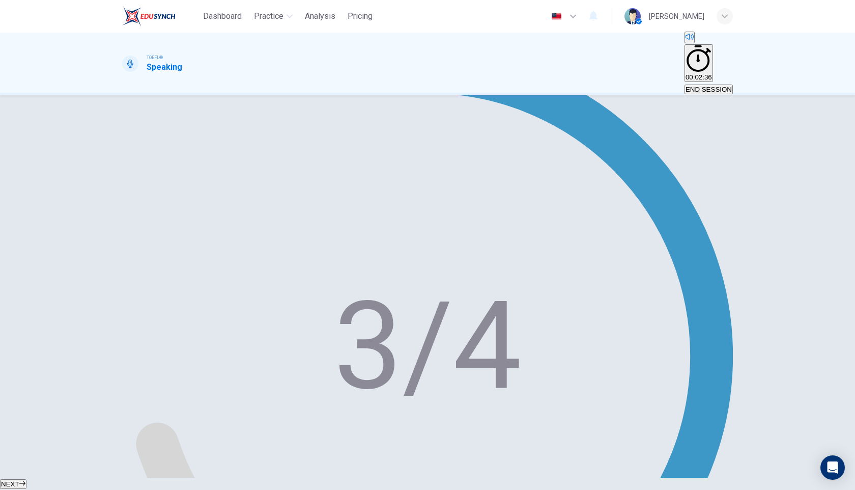
click at [617, 251] on span at bounding box center [617, 251] width 0 height 0
type input "0"
click at [26, 479] on button "NEXT" at bounding box center [13, 484] width 26 height 10
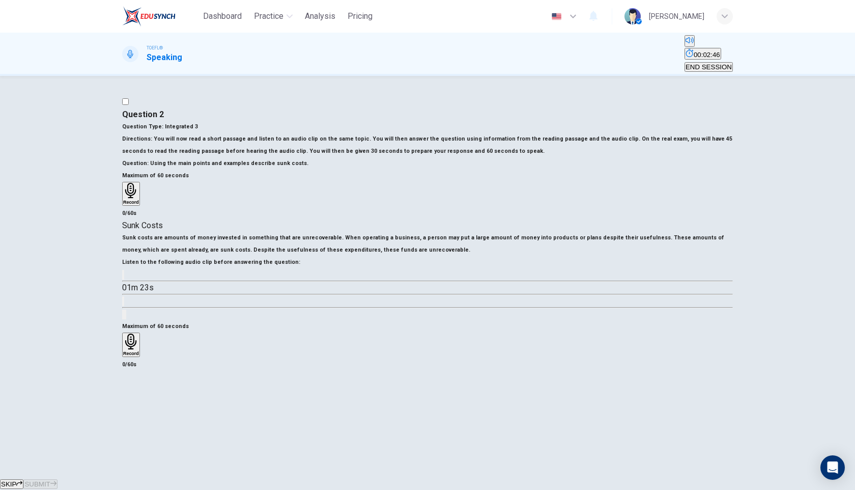
scroll to position [76, 0]
click at [123, 277] on icon "button" at bounding box center [123, 277] width 0 height 0
type input "0"
click at [139, 334] on icon "button" at bounding box center [131, 342] width 16 height 16
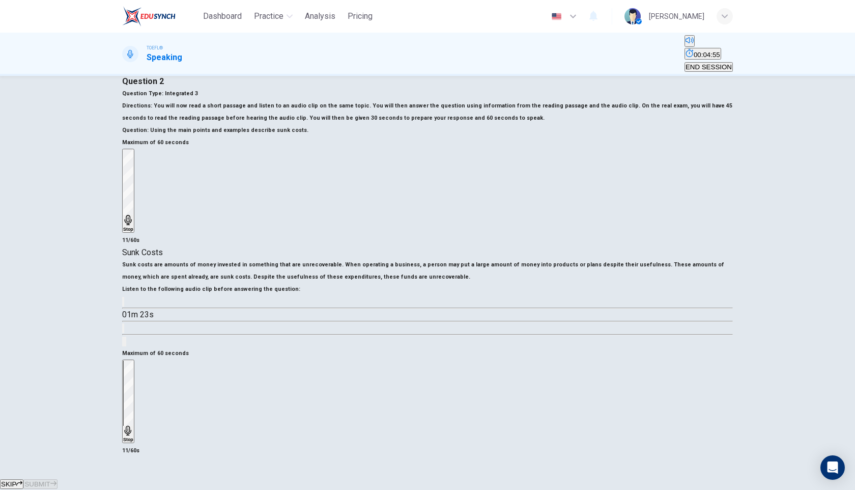
click at [133, 361] on div "Stop" at bounding box center [128, 402] width 10 height 82
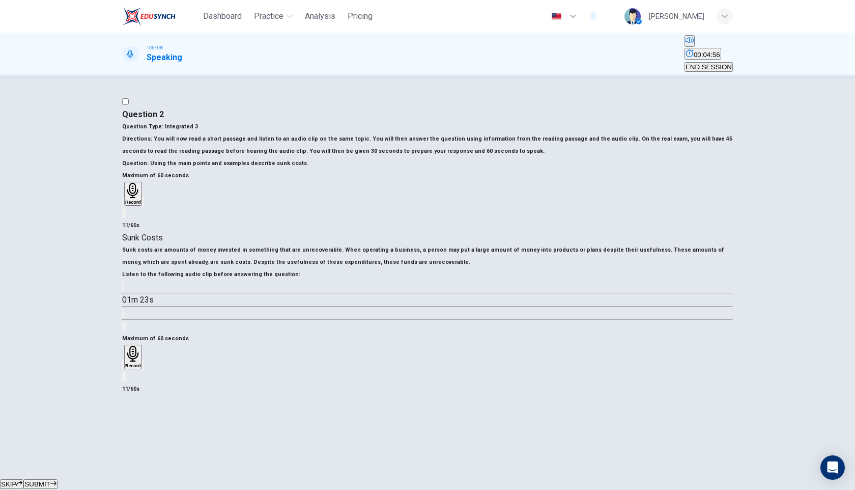
click at [123, 361] on div "button" at bounding box center [123, 365] width 0 height 8
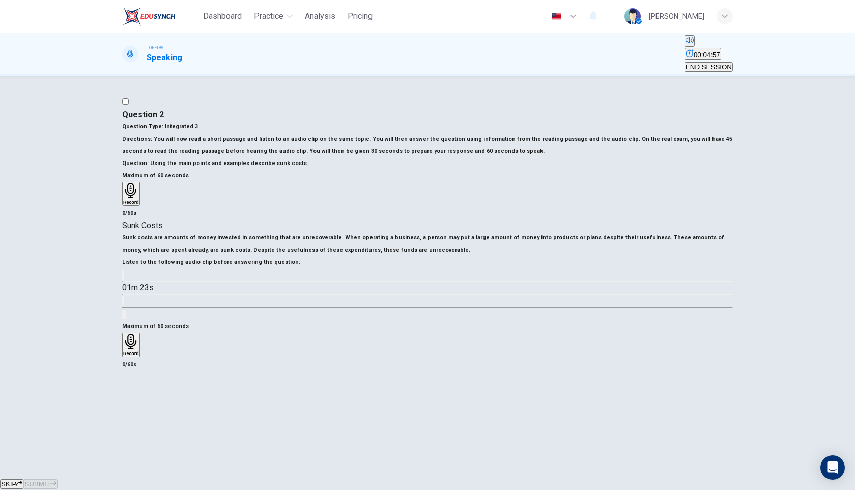
click at [136, 334] on icon "button" at bounding box center [130, 342] width 11 height 16
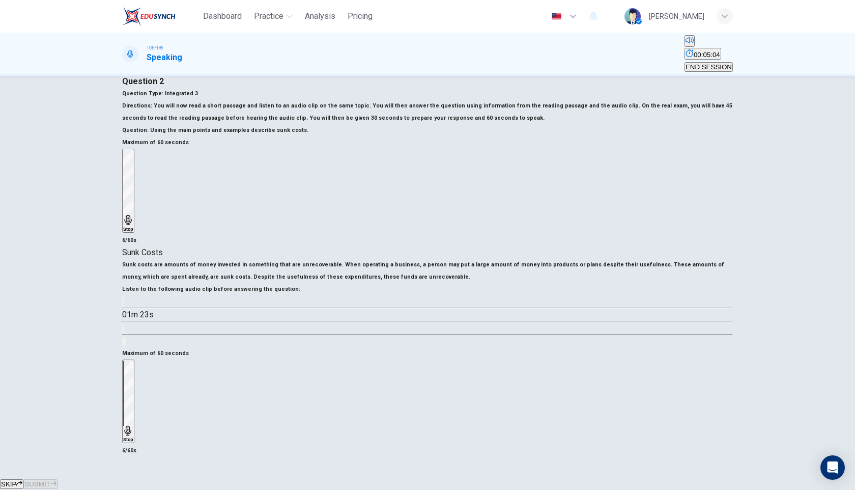
click at [133, 426] on icon "button" at bounding box center [128, 431] width 10 height 10
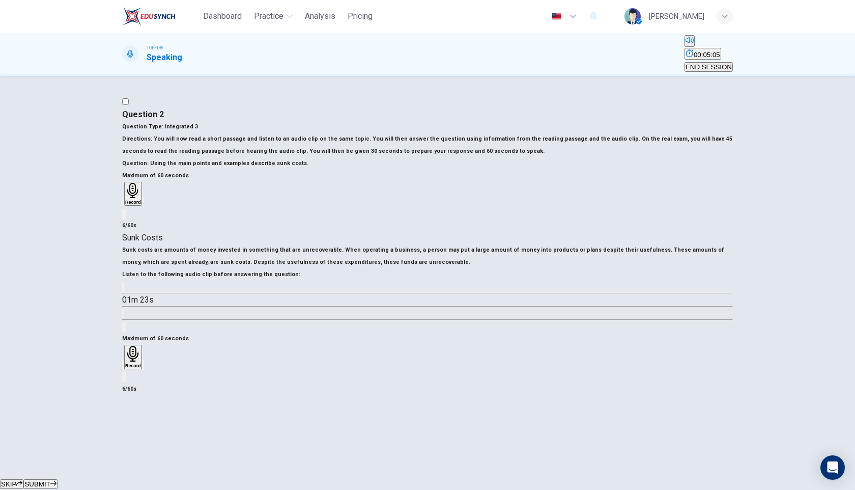
click at [123, 367] on icon "button" at bounding box center [123, 367] width 0 height 0
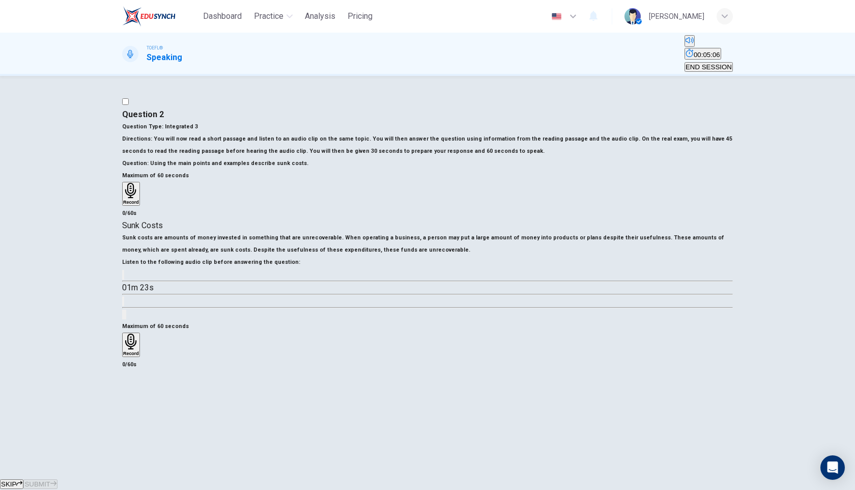
drag, startPoint x: 585, startPoint y: 326, endPoint x: 505, endPoint y: 331, distance: 80.1
click at [139, 334] on icon "button" at bounding box center [131, 342] width 16 height 16
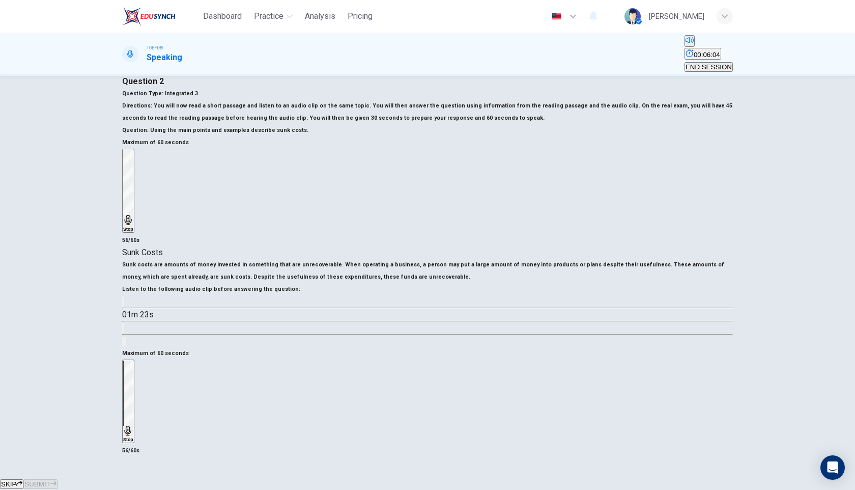
click at [133, 361] on div "Stop" at bounding box center [128, 402] width 10 height 82
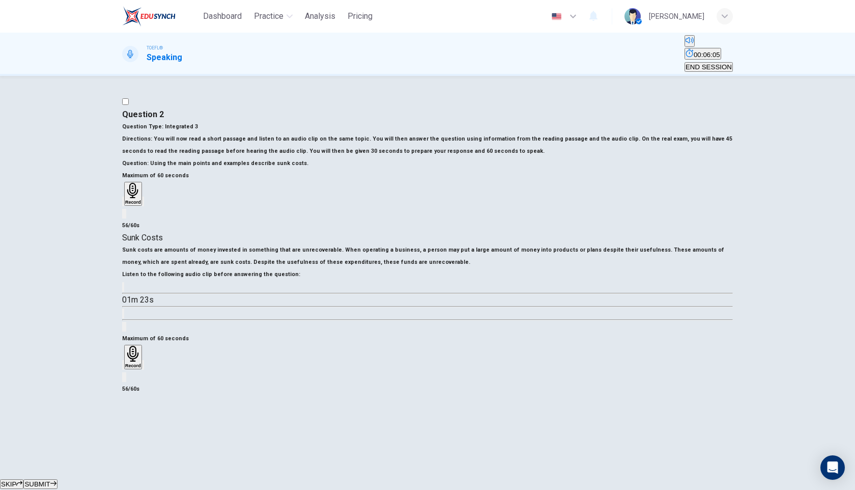
click at [50, 480] on span "SUBMIT" at bounding box center [36, 484] width 25 height 8
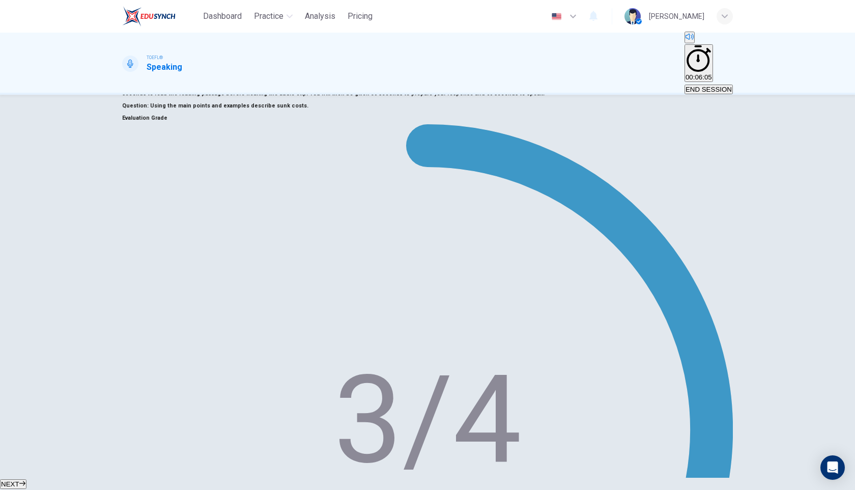
click at [25, 480] on icon "button" at bounding box center [22, 483] width 6 height 6
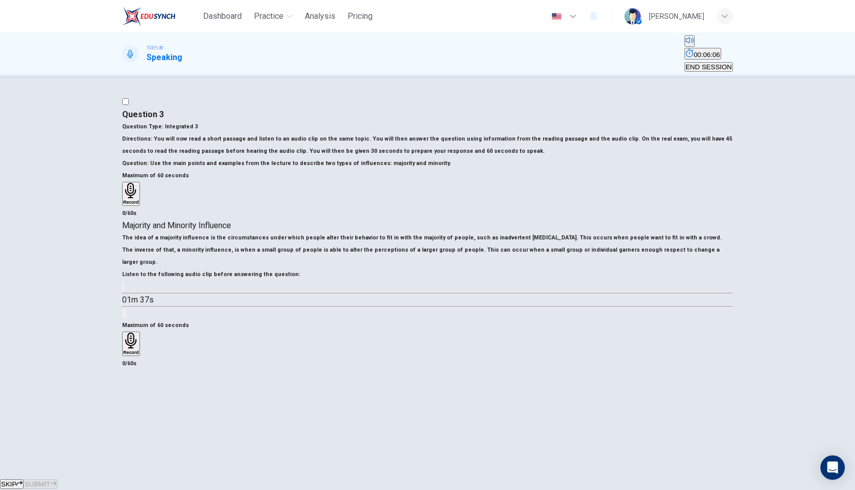
scroll to position [99, 0]
click at [123, 289] on icon "button" at bounding box center [123, 289] width 0 height 0
type input "0"
click at [139, 333] on div "Record" at bounding box center [131, 344] width 16 height 22
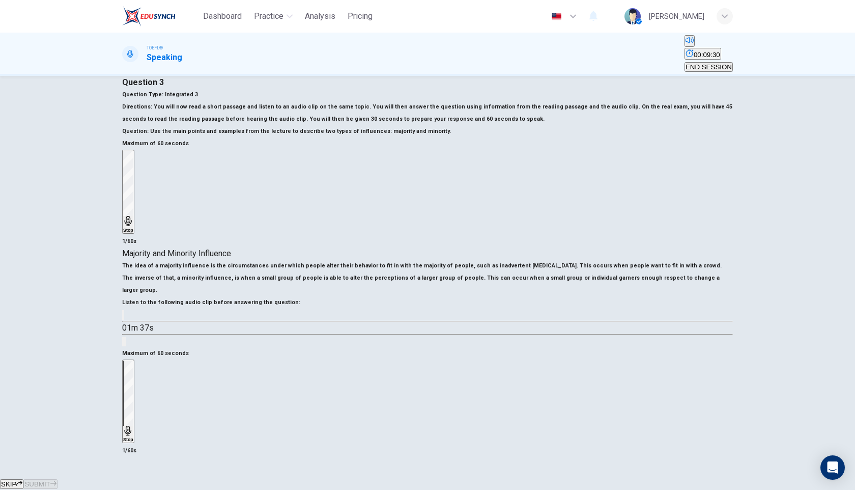
click at [133, 361] on div "Stop" at bounding box center [128, 402] width 10 height 82
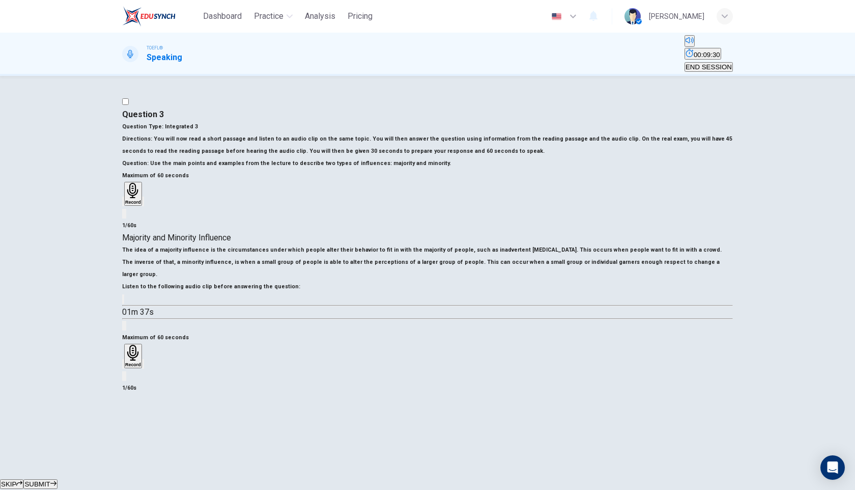
click at [133, 368] on icon "button" at bounding box center [129, 372] width 8 height 8
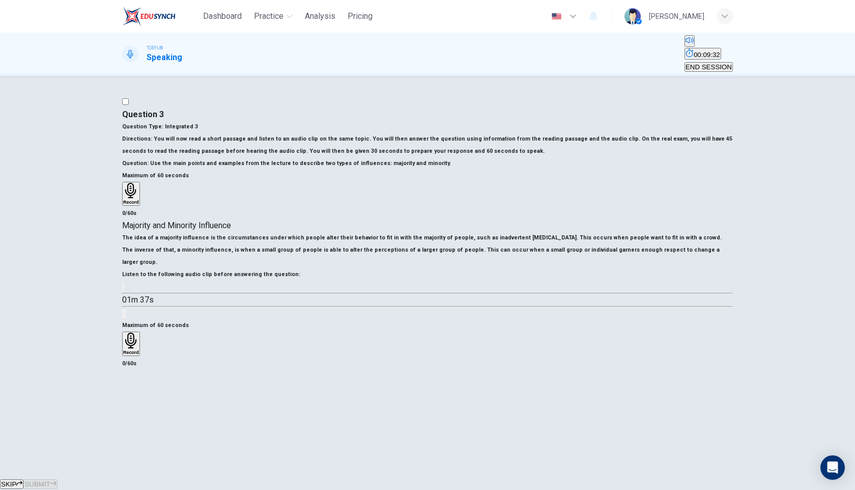
click at [23, 479] on button "SKIP" at bounding box center [11, 484] width 23 height 10
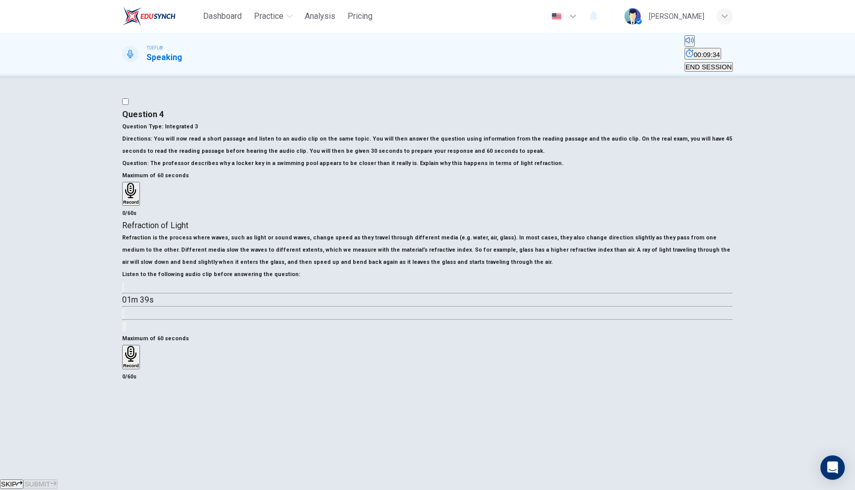
scroll to position [86, 0]
click at [123, 289] on icon "button" at bounding box center [123, 289] width 0 height 0
type input "0"
click at [16, 480] on span "SKIP" at bounding box center [8, 484] width 15 height 8
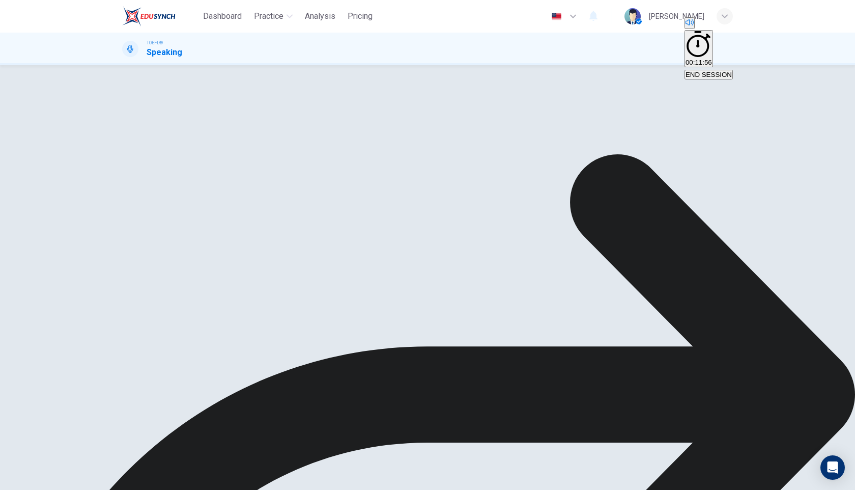
type input "66"
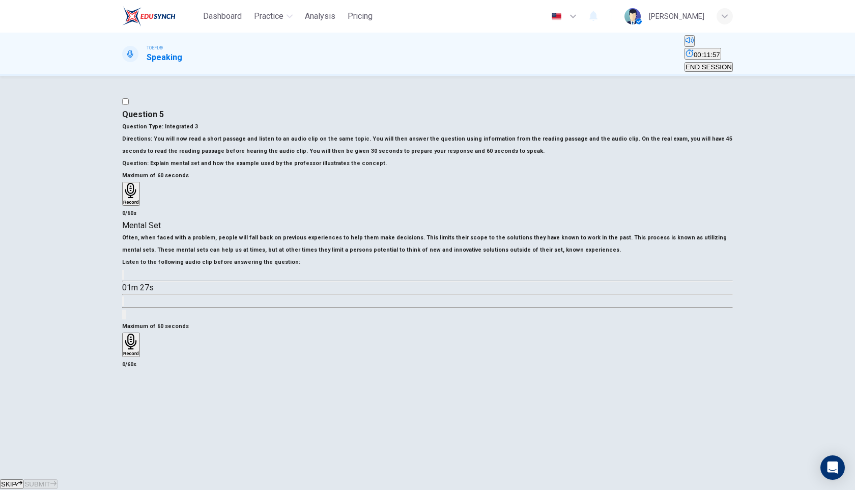
scroll to position [72, 0]
click at [124, 280] on button "button" at bounding box center [123, 275] width 2 height 10
type input "0"
click at [136, 334] on icon "button" at bounding box center [130, 342] width 11 height 16
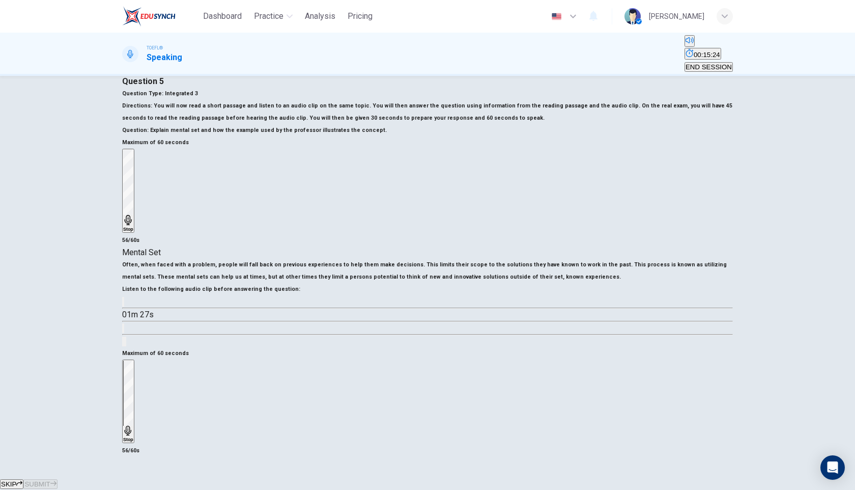
click at [133, 426] on icon "button" at bounding box center [128, 431] width 10 height 10
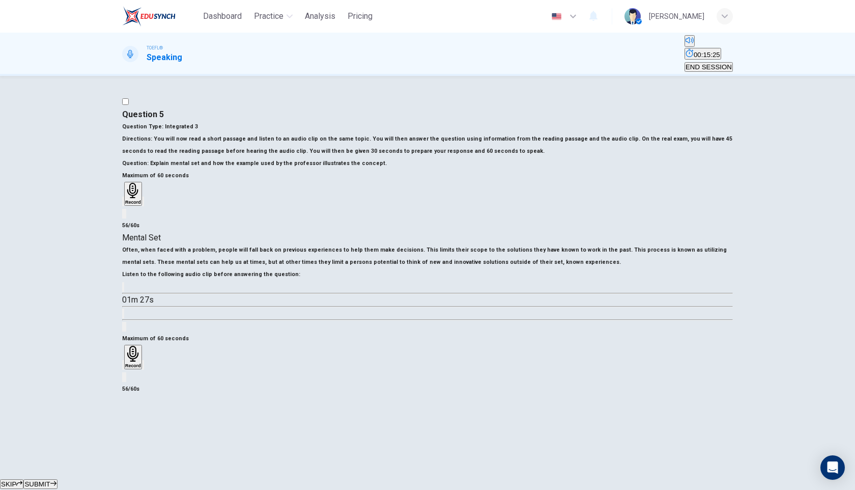
click at [50, 480] on span "SUBMIT" at bounding box center [36, 484] width 25 height 8
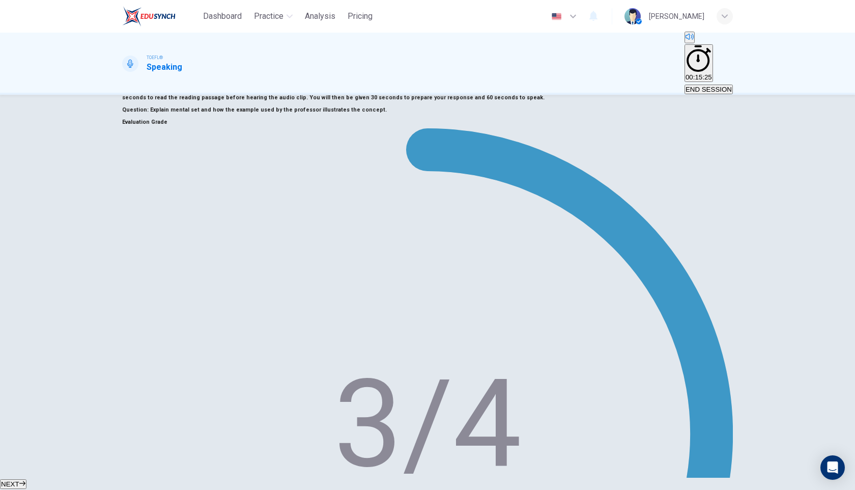
click at [19, 480] on span "NEXT" at bounding box center [10, 484] width 18 height 8
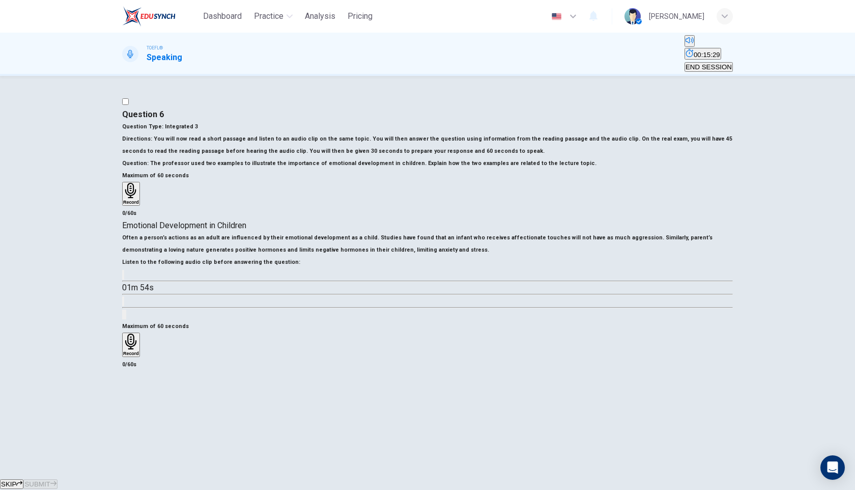
scroll to position [62, 0]
click at [124, 280] on button "button" at bounding box center [123, 275] width 2 height 10
type input "0"
click at [139, 349] on icon "button" at bounding box center [131, 342] width 16 height 16
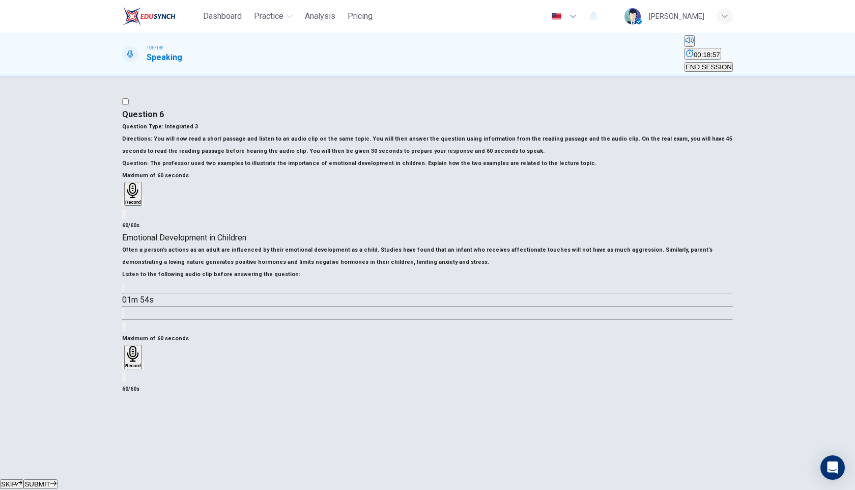
click at [141, 346] on div "Record" at bounding box center [133, 357] width 16 height 22
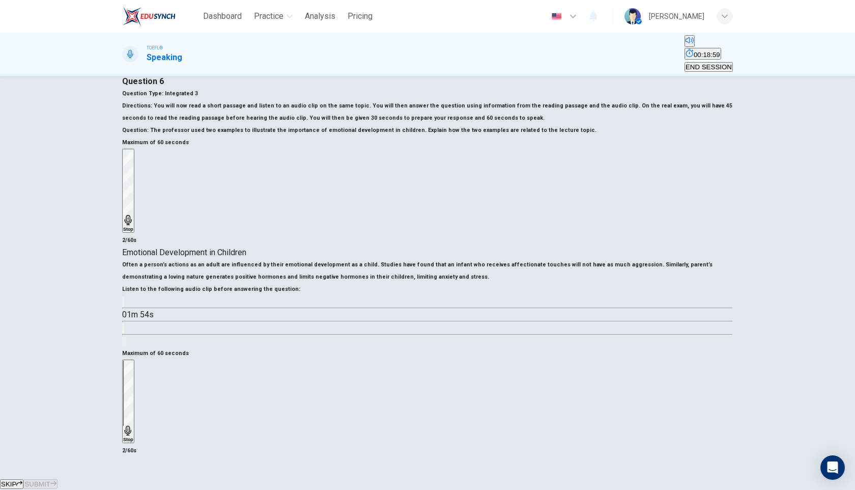
click at [133, 361] on div "Stop" at bounding box center [128, 402] width 10 height 82
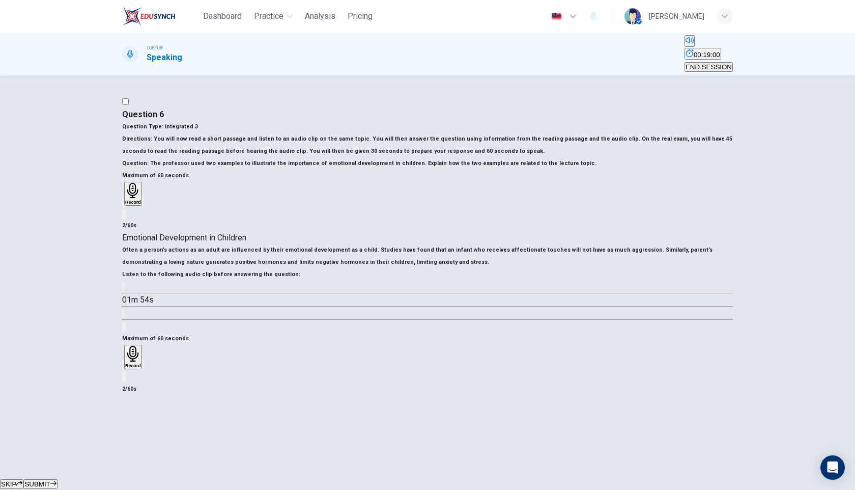
click at [123, 367] on icon "button" at bounding box center [123, 367] width 0 height 0
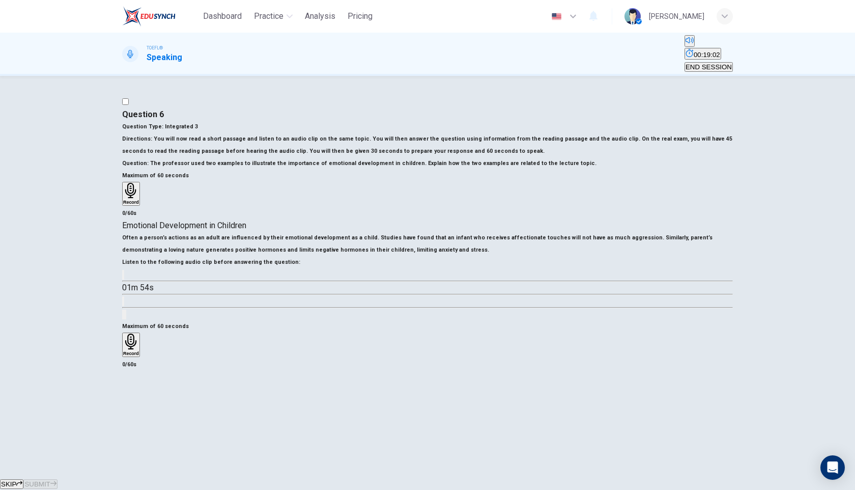
click at [139, 345] on icon "button" at bounding box center [131, 342] width 16 height 16
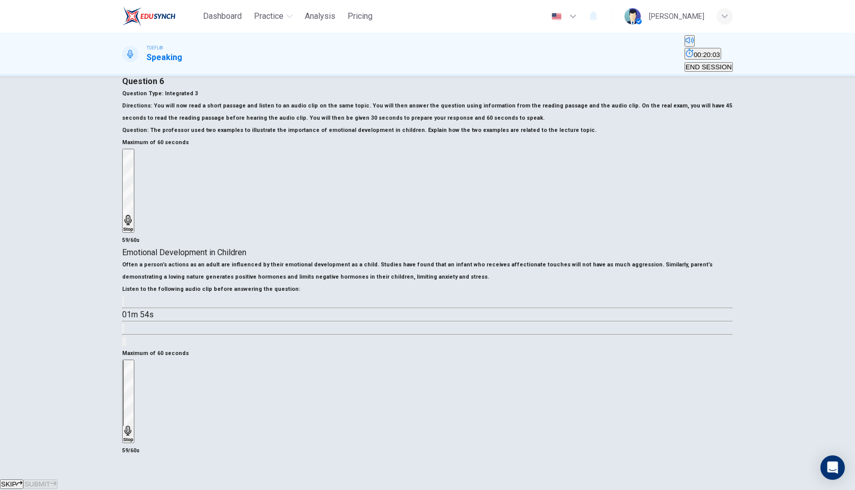
click at [133, 361] on div "Stop" at bounding box center [128, 402] width 10 height 82
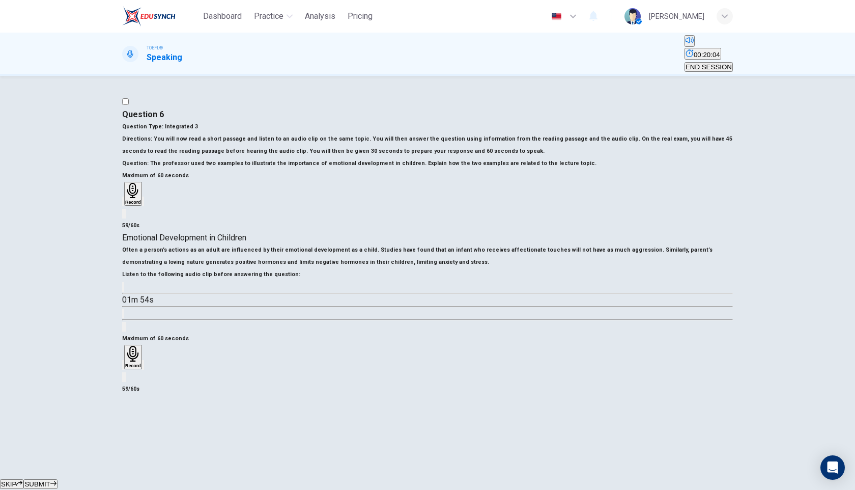
click at [50, 480] on span "SUBMIT" at bounding box center [36, 484] width 25 height 8
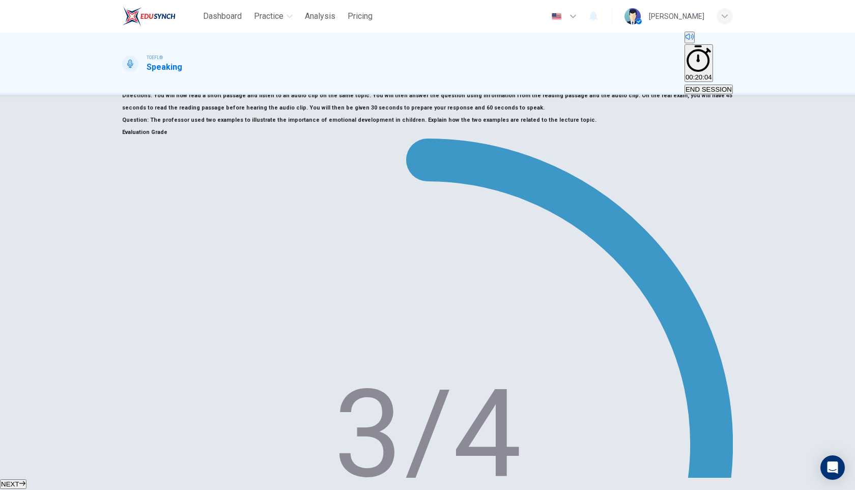
click at [26, 479] on button "NEXT" at bounding box center [13, 484] width 26 height 10
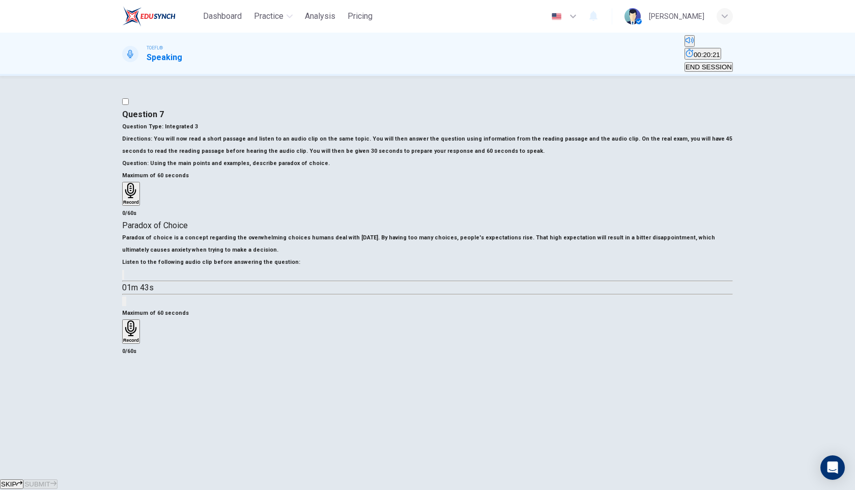
scroll to position [128, 0]
click at [123, 277] on icon "button" at bounding box center [123, 277] width 0 height 0
type input "0"
click at [139, 320] on icon "button" at bounding box center [131, 328] width 16 height 16
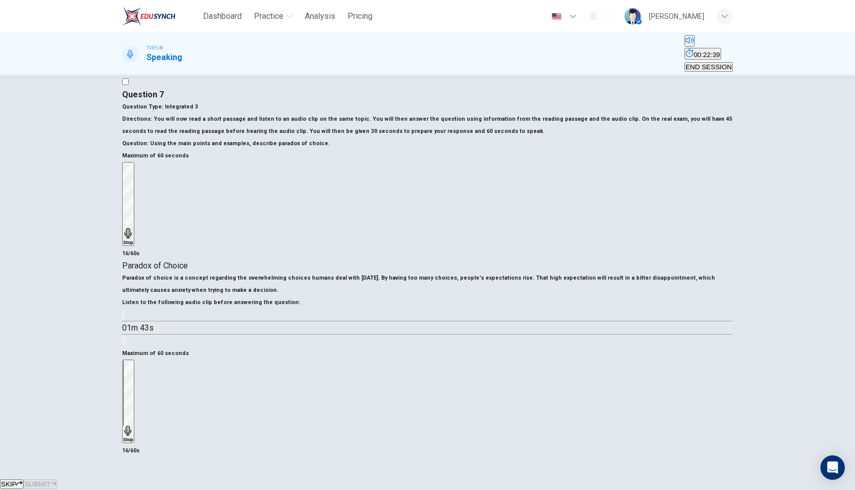
click at [133, 361] on div "Stop" at bounding box center [128, 402] width 10 height 82
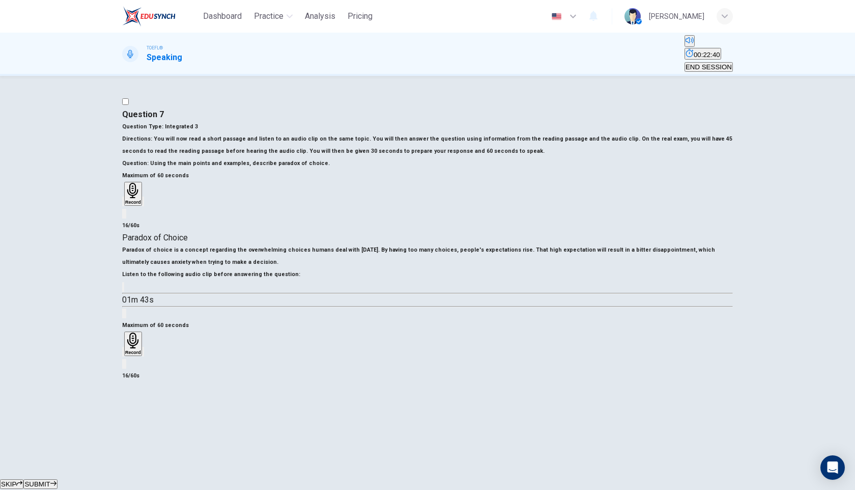
click at [123, 354] on icon "button" at bounding box center [123, 354] width 0 height 0
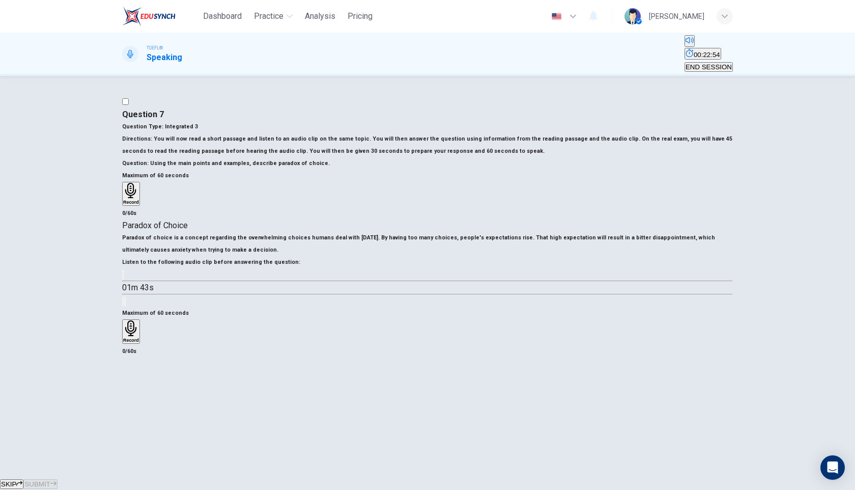
click at [139, 320] on div "Record" at bounding box center [131, 331] width 16 height 22
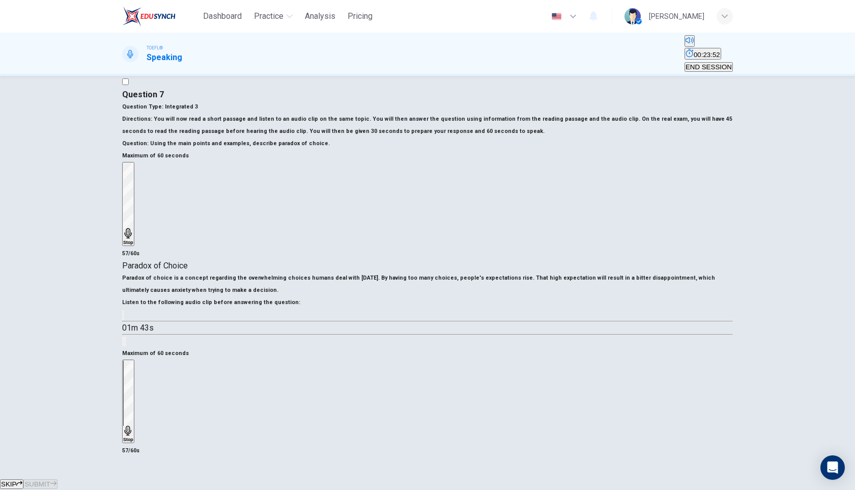
click at [133, 426] on icon "button" at bounding box center [128, 431] width 10 height 10
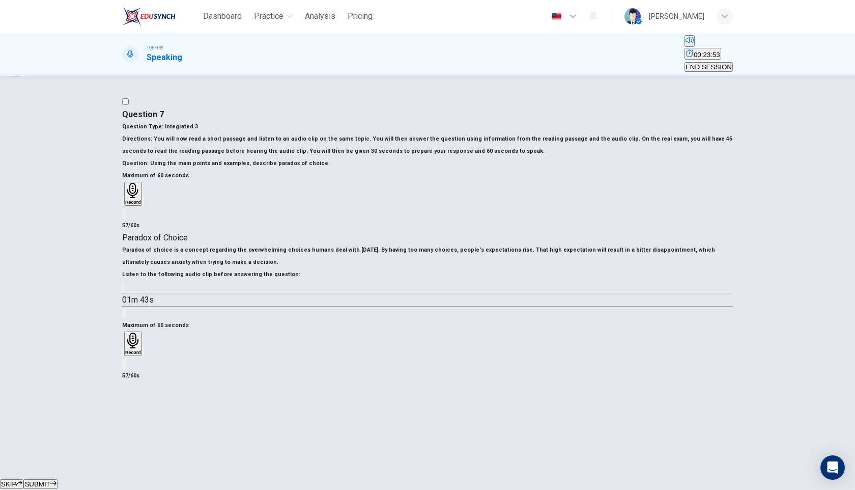
click at [57, 479] on button "SUBMIT" at bounding box center [40, 484] width 34 height 10
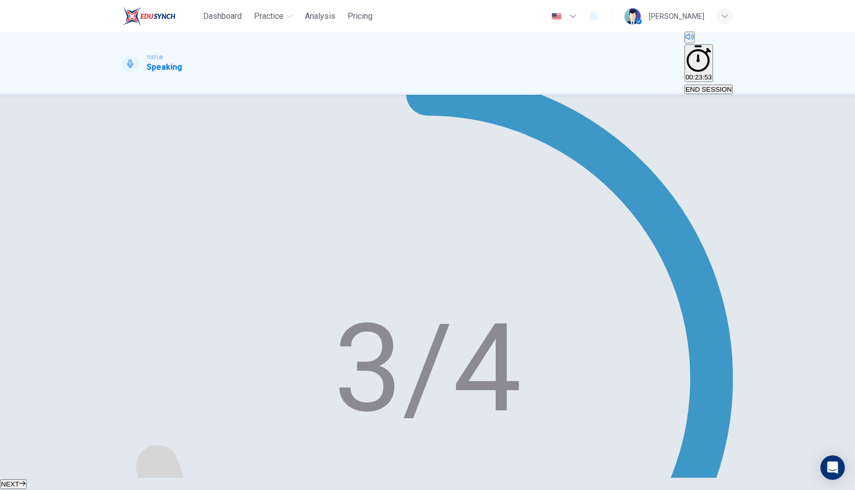
click at [25, 480] on icon "button" at bounding box center [22, 483] width 6 height 6
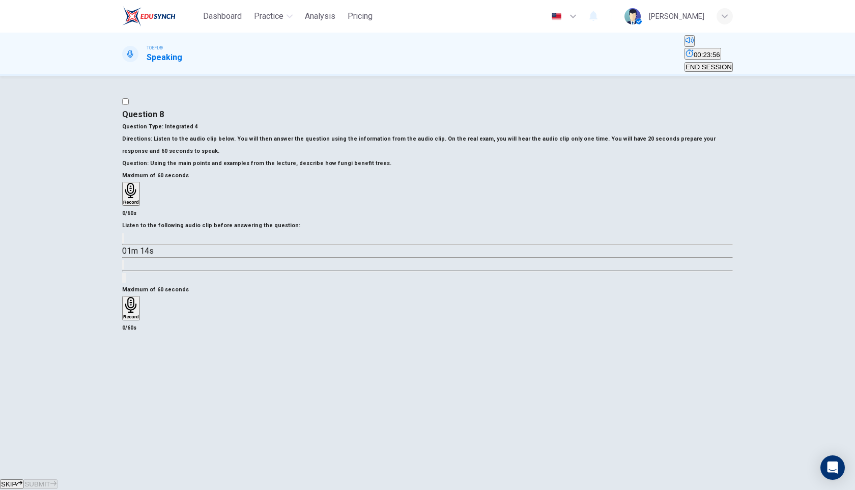
scroll to position [37, 0]
click at [124, 241] on button "button" at bounding box center [123, 238] width 2 height 10
click at [123, 240] on icon "button" at bounding box center [123, 240] width 0 height 0
drag, startPoint x: 200, startPoint y: 234, endPoint x: 149, endPoint y: 234, distance: 50.4
click at [149, 234] on div "01m 08s" at bounding box center [427, 258] width 611 height 52
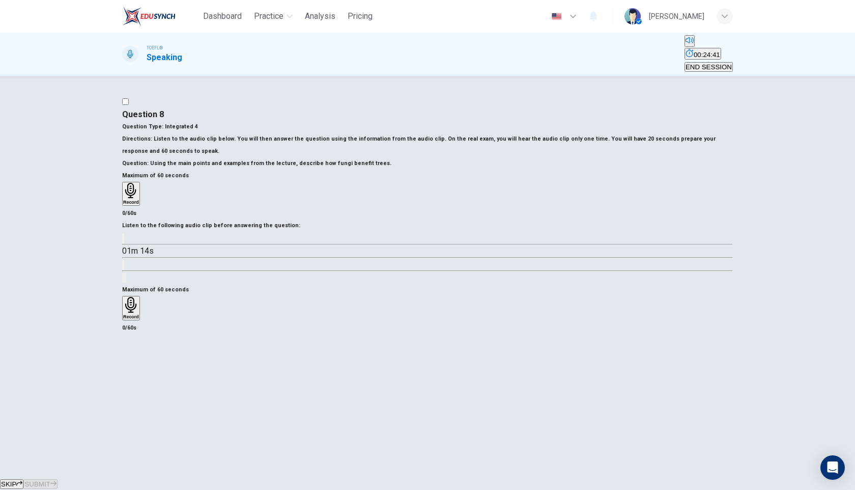
click at [123, 240] on icon "button" at bounding box center [123, 240] width 0 height 0
type input "0"
click at [136, 313] on icon "button" at bounding box center [130, 305] width 11 height 16
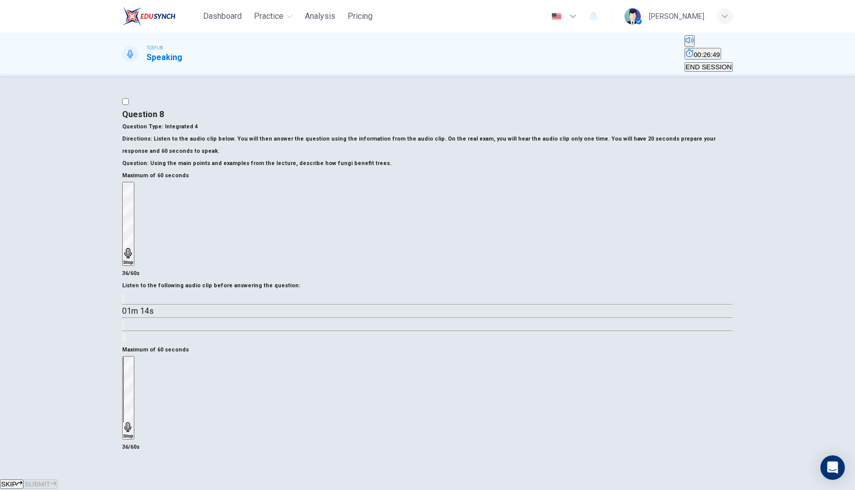
scroll to position [118, 0]
click at [131, 422] on icon "button" at bounding box center [127, 427] width 7 height 10
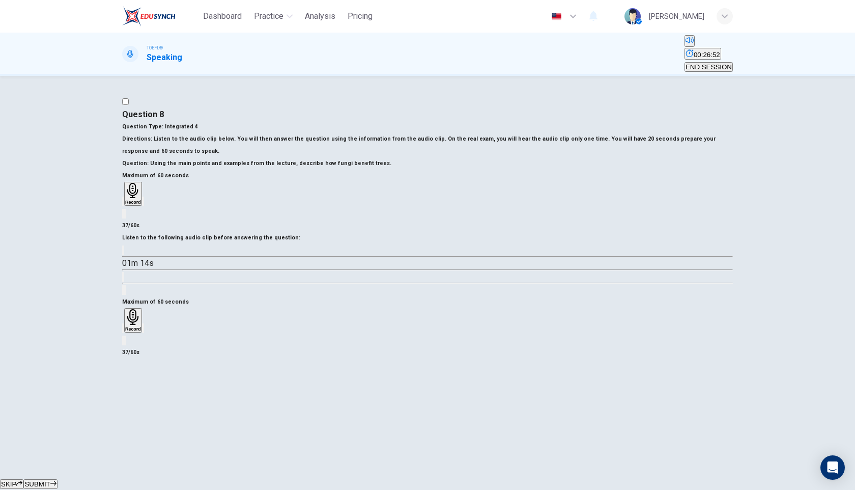
click at [50, 480] on span "SUBMIT" at bounding box center [36, 484] width 25 height 8
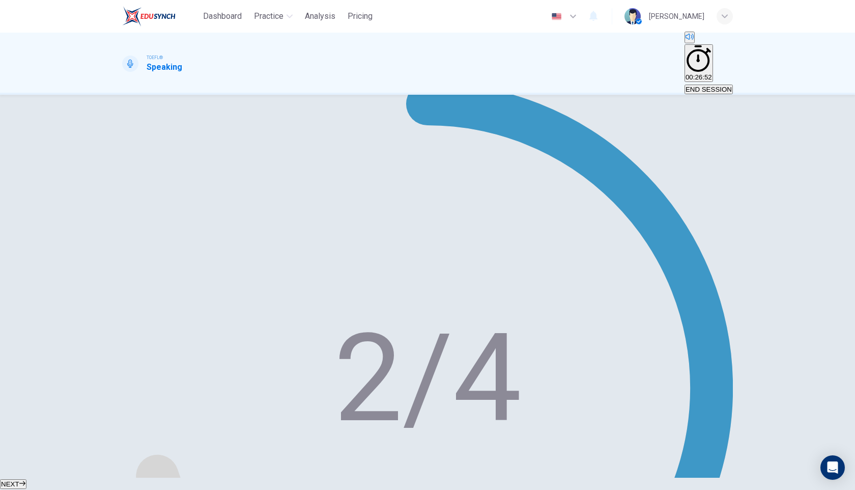
click at [19, 480] on span "NEXT" at bounding box center [10, 484] width 18 height 8
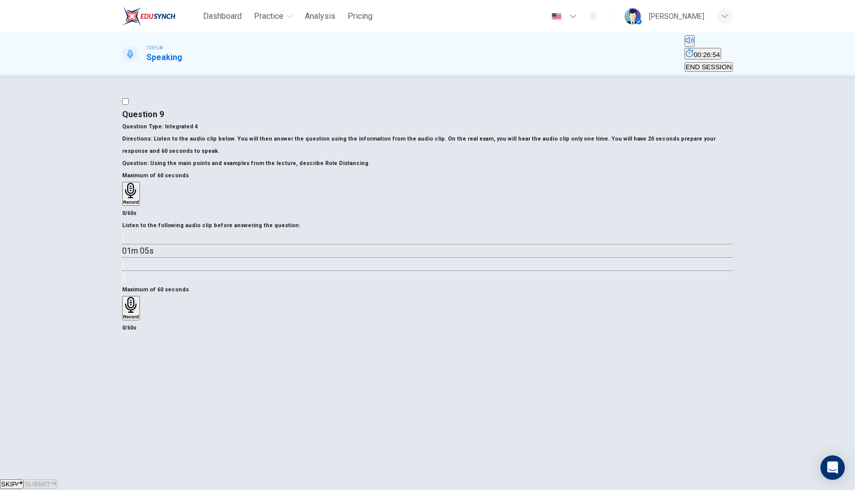
scroll to position [97, 0]
click at [123, 240] on icon "button" at bounding box center [123, 240] width 0 height 0
type input "0"
click at [139, 297] on div "Record" at bounding box center [131, 308] width 16 height 22
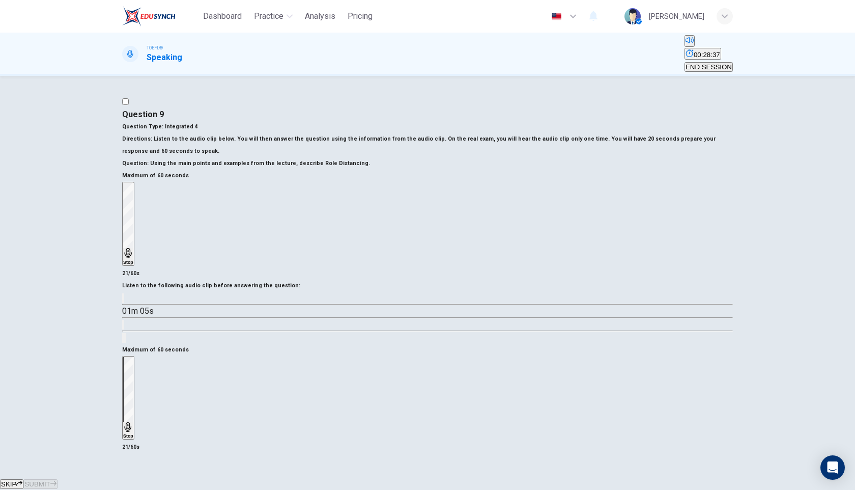
click at [133, 357] on div "Stop" at bounding box center [128, 398] width 10 height 82
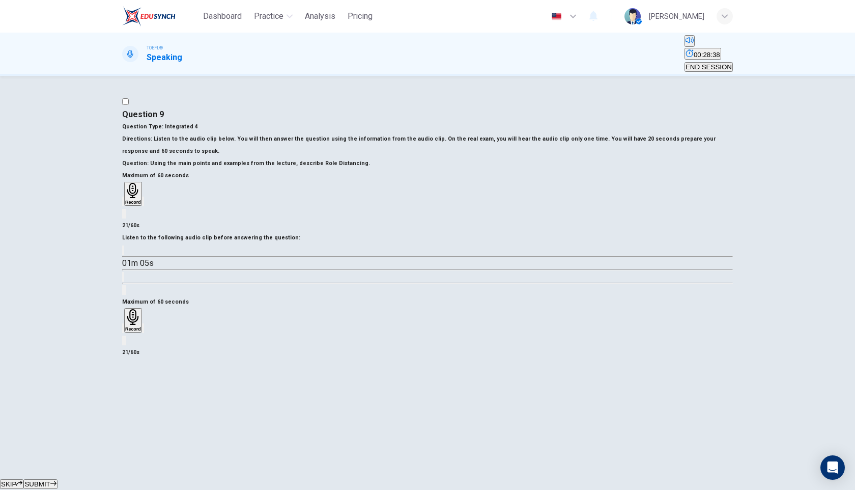
click at [123, 330] on icon "button" at bounding box center [123, 330] width 0 height 0
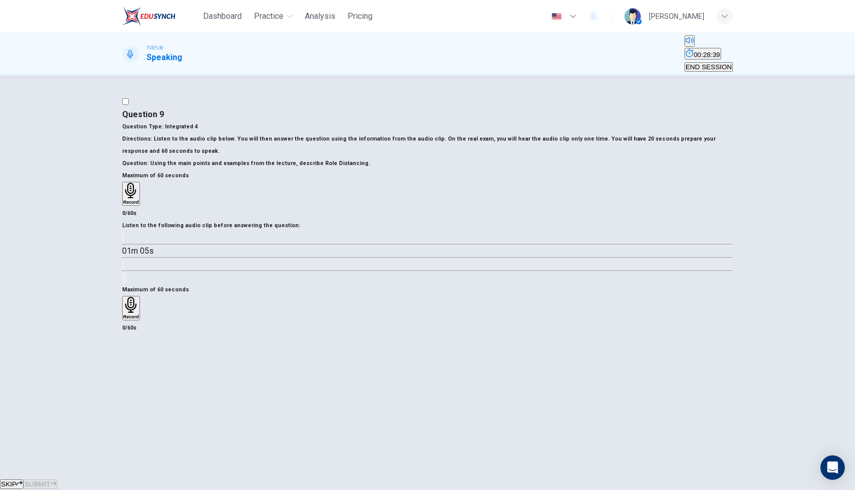
click at [139, 314] on h6 "Record" at bounding box center [131, 316] width 16 height 5
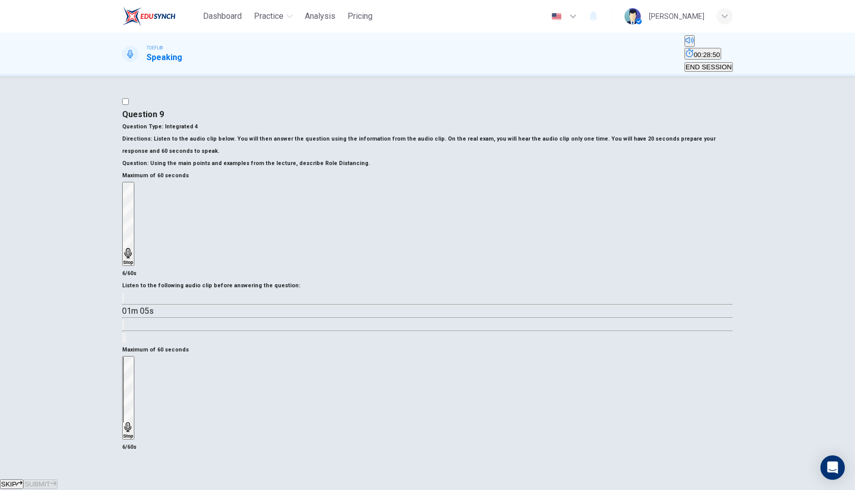
click at [133, 357] on div "Stop" at bounding box center [128, 398] width 10 height 82
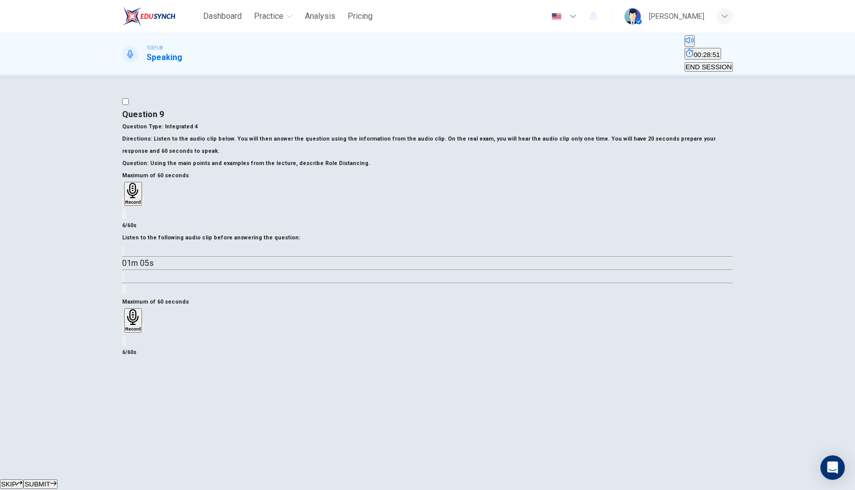
click at [123, 330] on icon "button" at bounding box center [123, 330] width 0 height 0
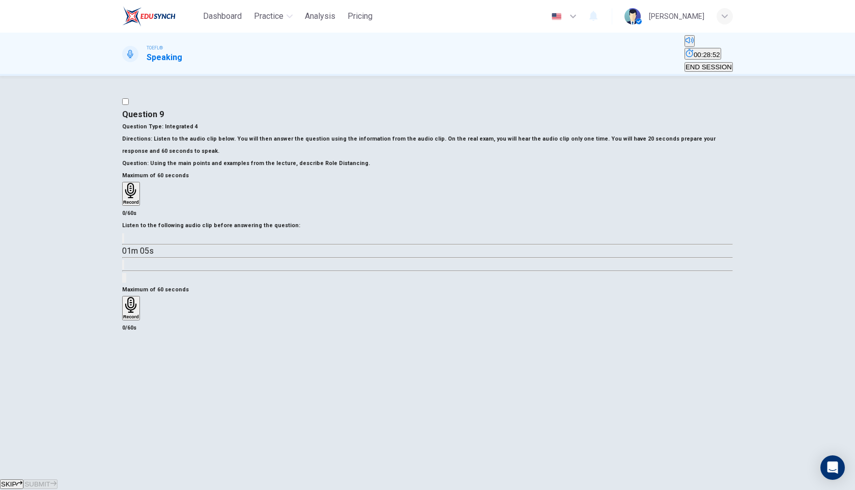
click at [139, 297] on div "Record" at bounding box center [131, 308] width 16 height 22
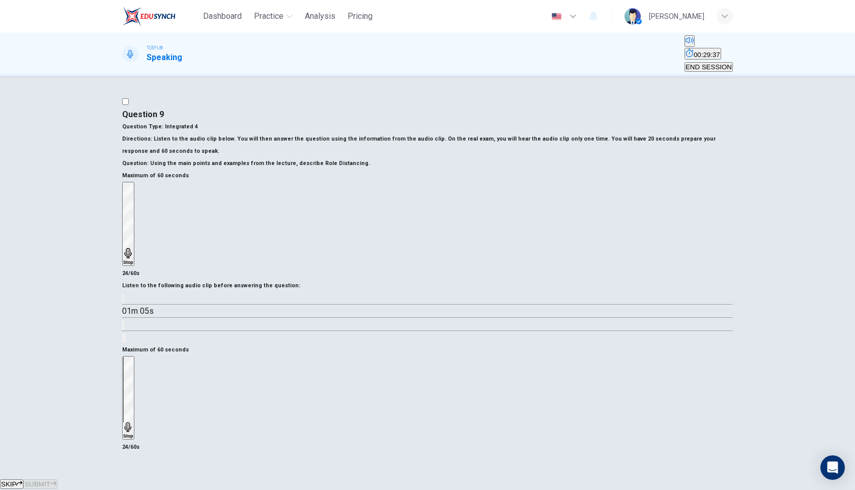
click at [133, 357] on div "Stop" at bounding box center [128, 398] width 10 height 82
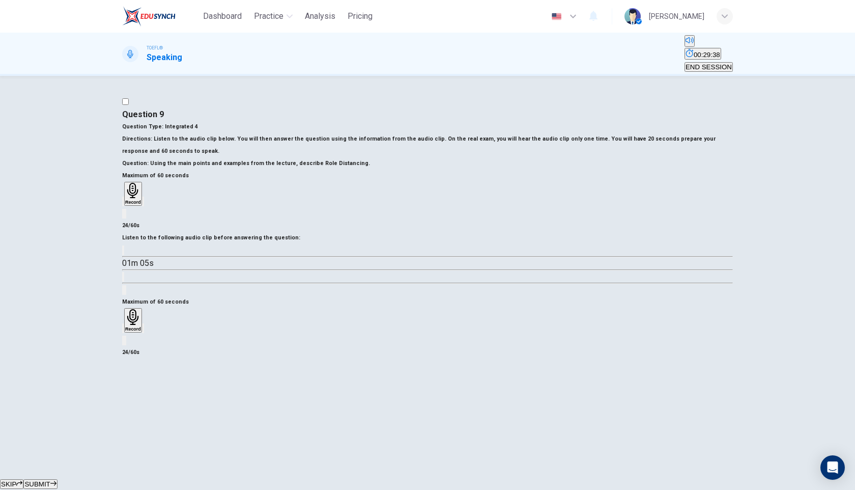
click at [57, 479] on button "SUBMIT" at bounding box center [40, 484] width 34 height 10
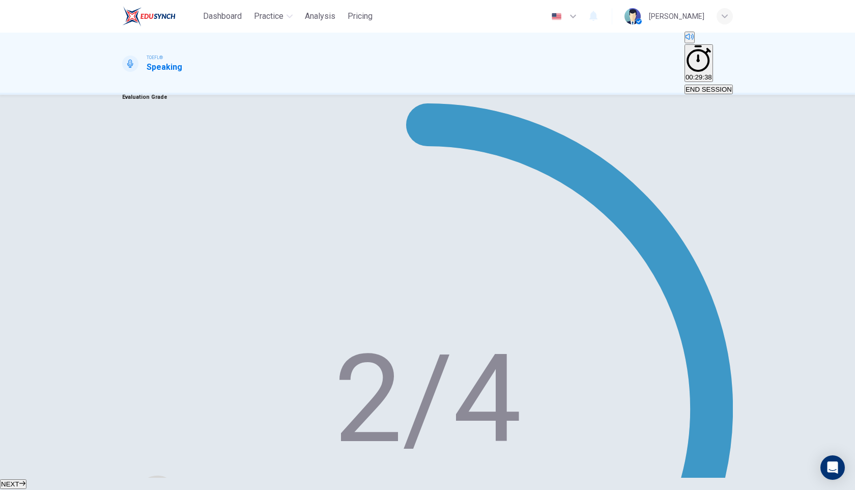
click at [26, 479] on button "NEXT" at bounding box center [13, 484] width 26 height 10
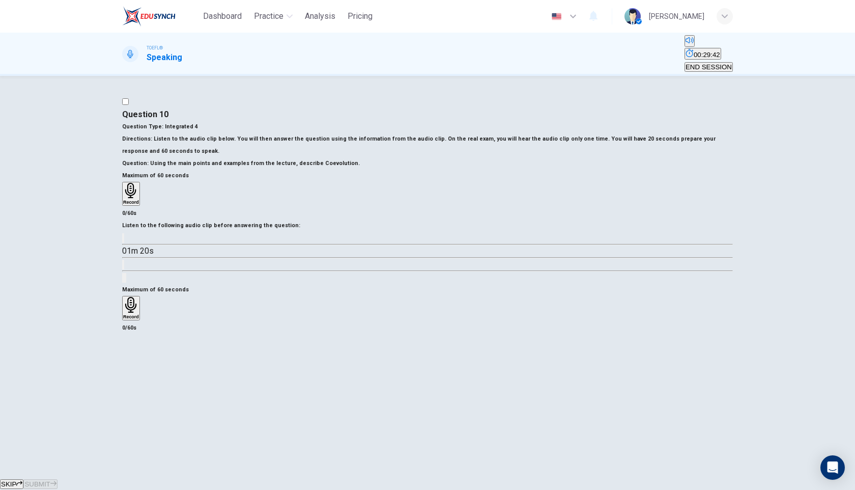
scroll to position [36, 0]
click at [123, 240] on icon "button" at bounding box center [123, 240] width 0 height 0
click at [23, 482] on button "SKIP" at bounding box center [11, 484] width 23 height 10
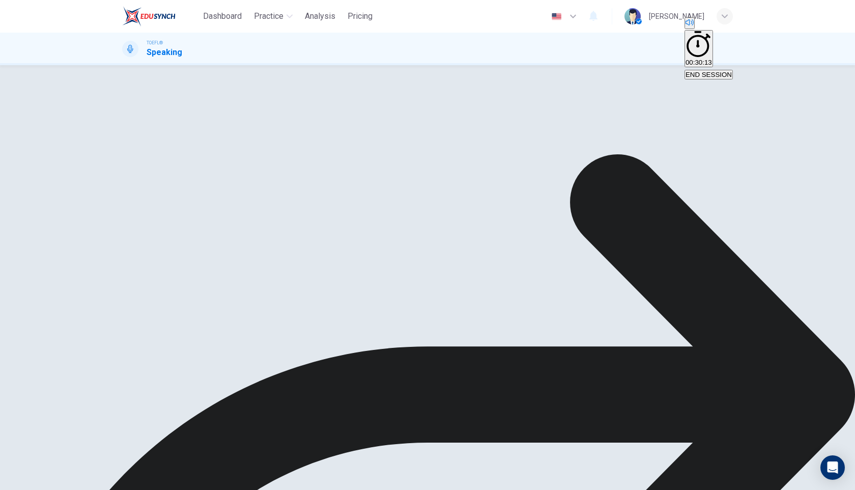
type input "33"
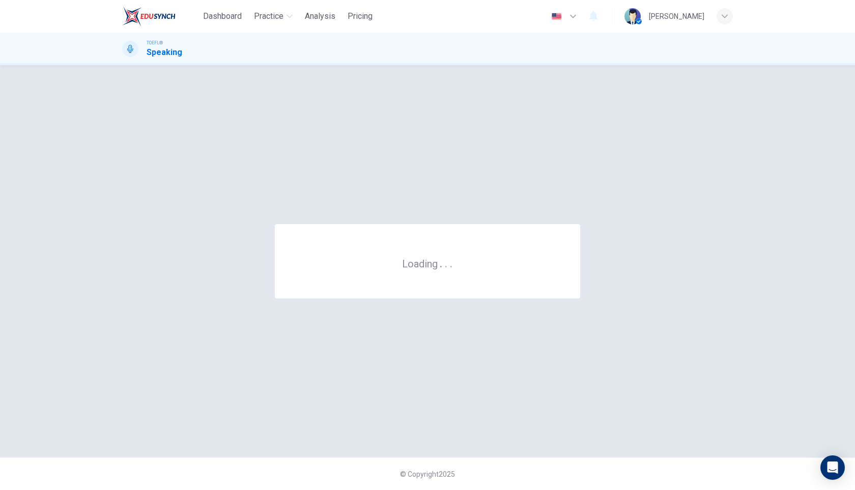
scroll to position [0, 0]
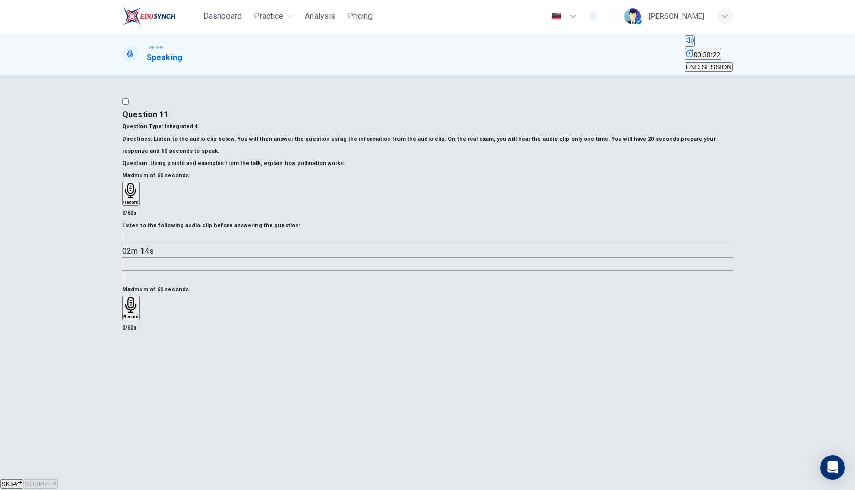
click at [23, 479] on button "SKIP" at bounding box center [11, 484] width 23 height 10
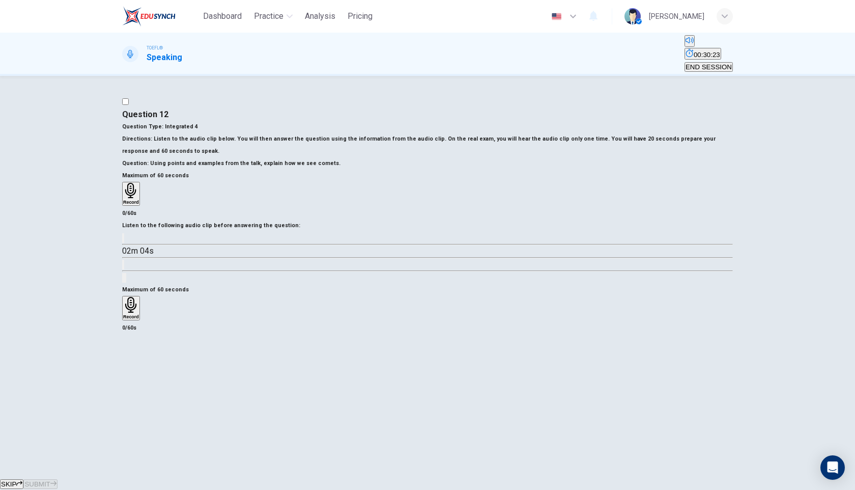
click at [16, 480] on span "SKIP" at bounding box center [8, 484] width 15 height 8
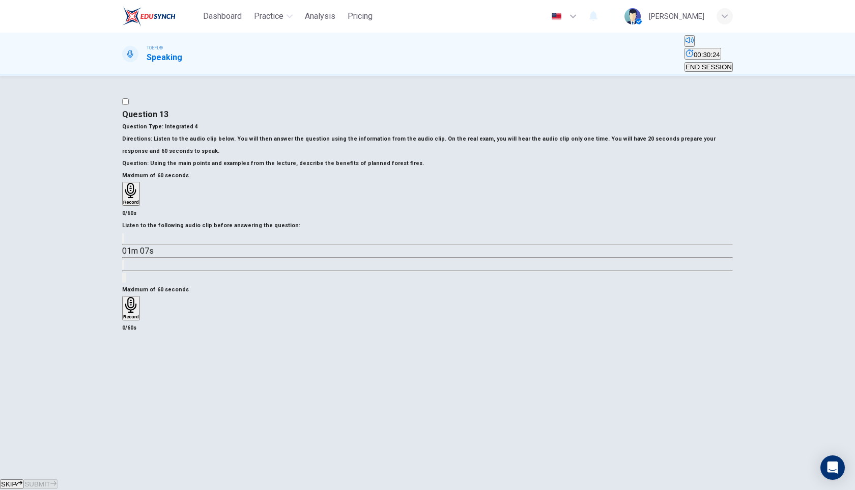
click at [16, 480] on span "SKIP" at bounding box center [8, 484] width 15 height 8
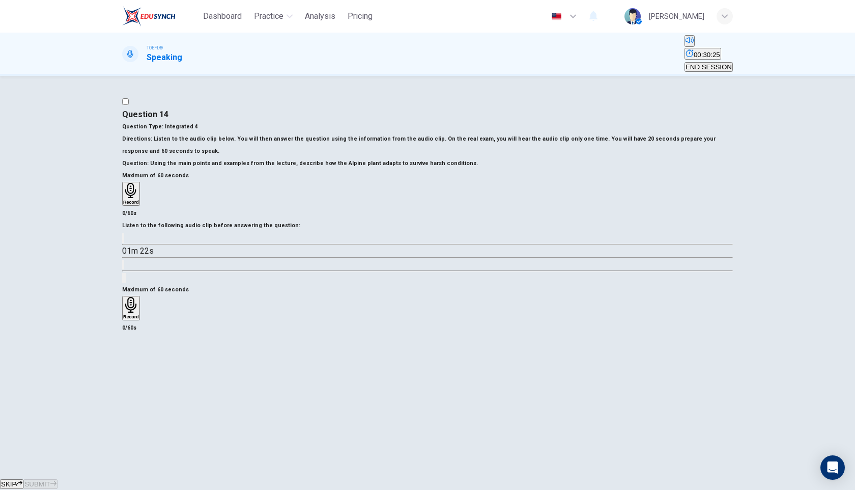
click at [16, 480] on span "SKIP" at bounding box center [8, 484] width 15 height 8
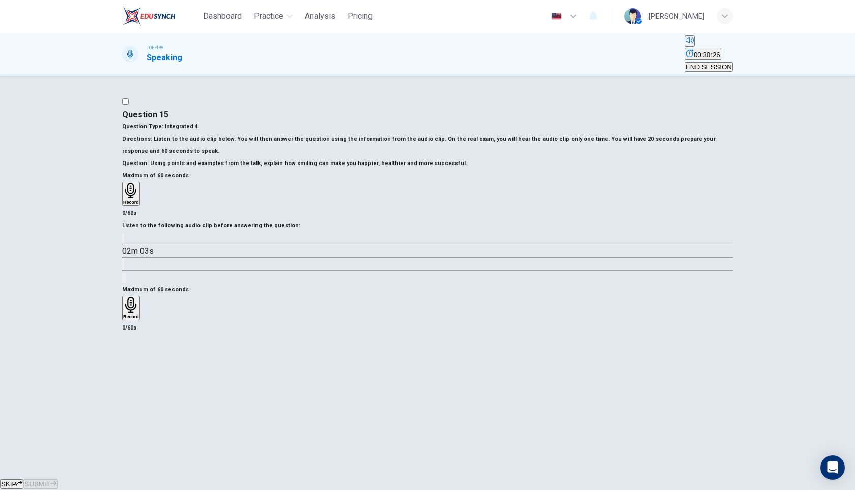
click at [23, 479] on button "SKIP" at bounding box center [11, 484] width 23 height 10
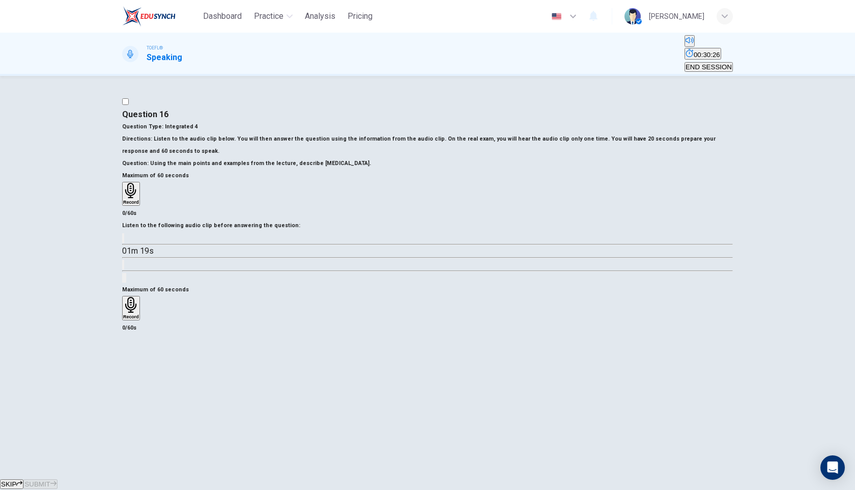
click at [23, 479] on button "SKIP" at bounding box center [11, 484] width 23 height 10
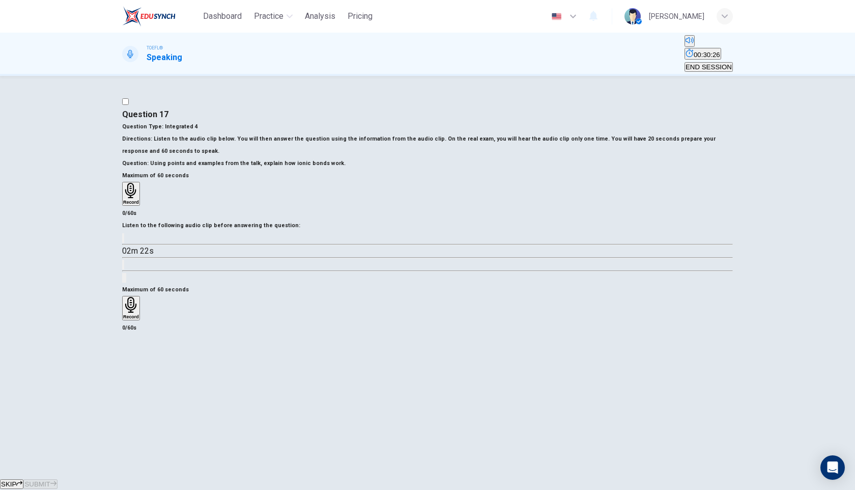
click at [23, 479] on button "SKIP" at bounding box center [11, 484] width 23 height 10
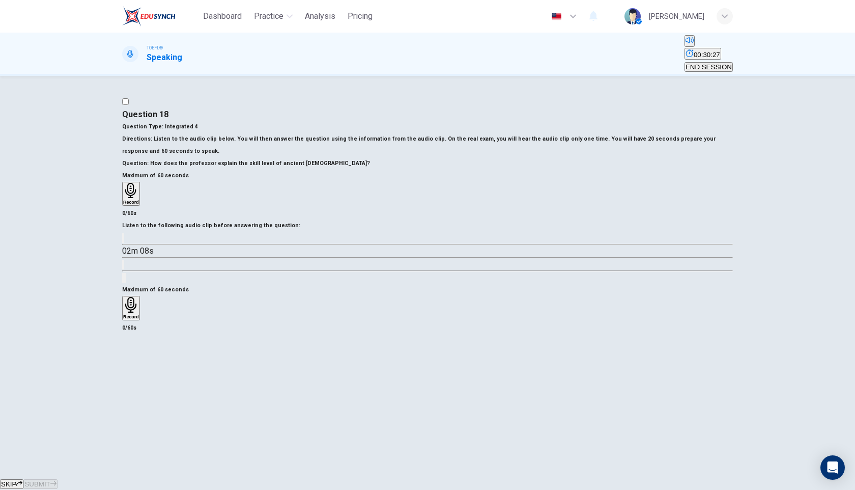
click at [23, 479] on button "SKIP" at bounding box center [11, 484] width 23 height 10
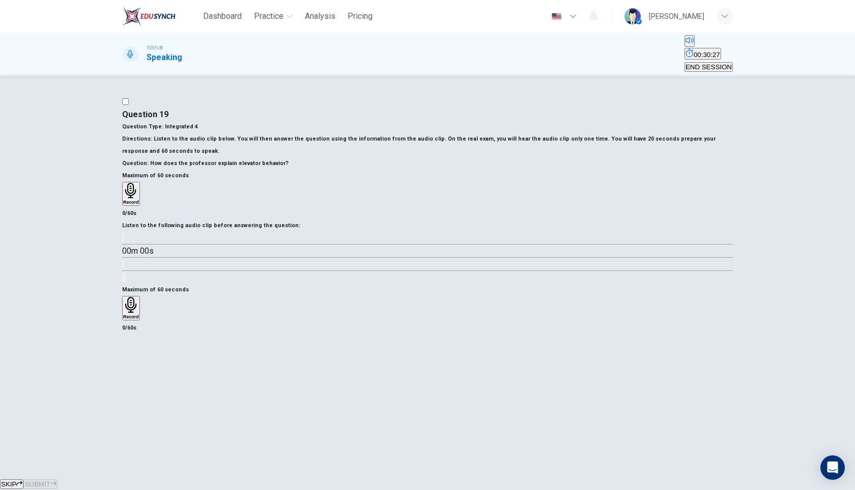
click at [16, 480] on span "SKIP" at bounding box center [8, 484] width 15 height 8
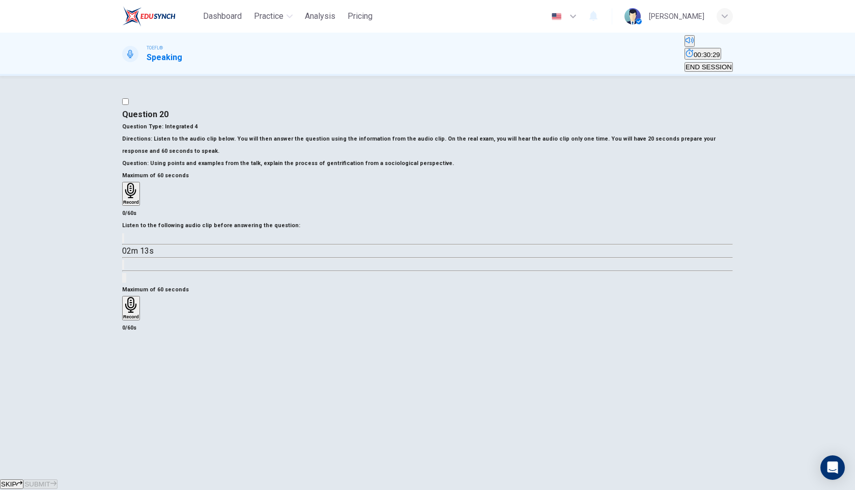
click at [16, 480] on span "SKIP" at bounding box center [8, 484] width 15 height 8
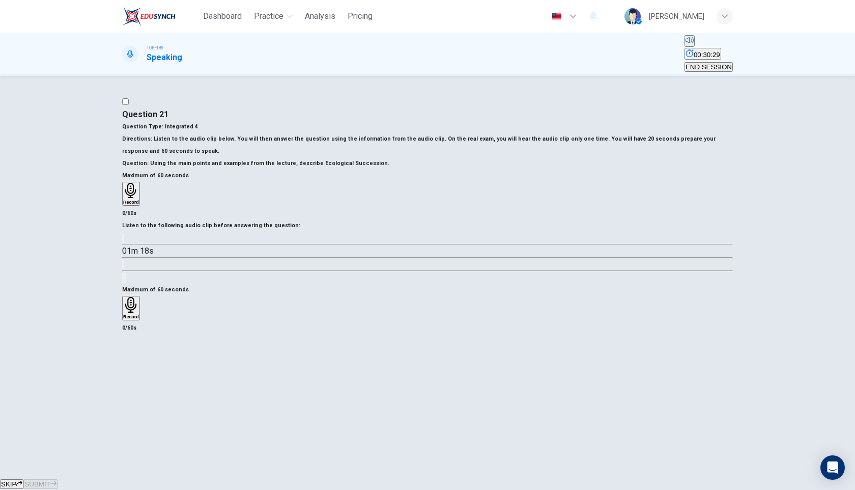
click at [16, 480] on span "SKIP" at bounding box center [8, 484] width 15 height 8
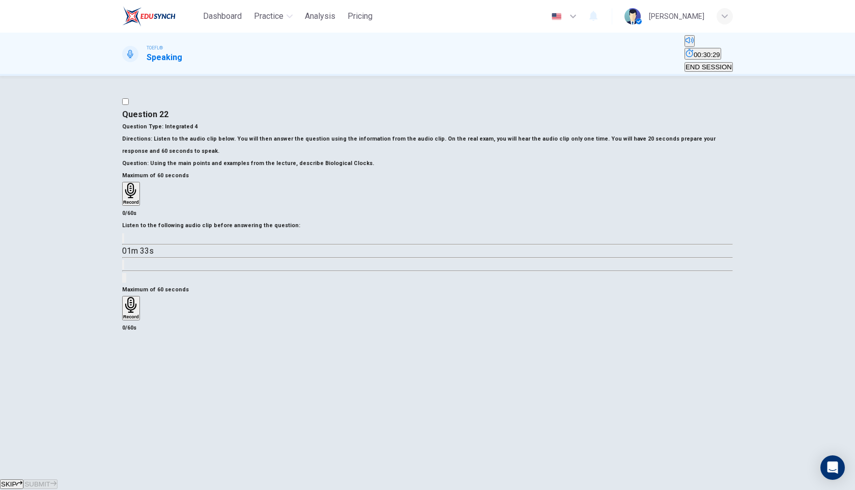
click at [16, 480] on span "SKIP" at bounding box center [8, 484] width 15 height 8
